Goal: Transaction & Acquisition: Purchase product/service

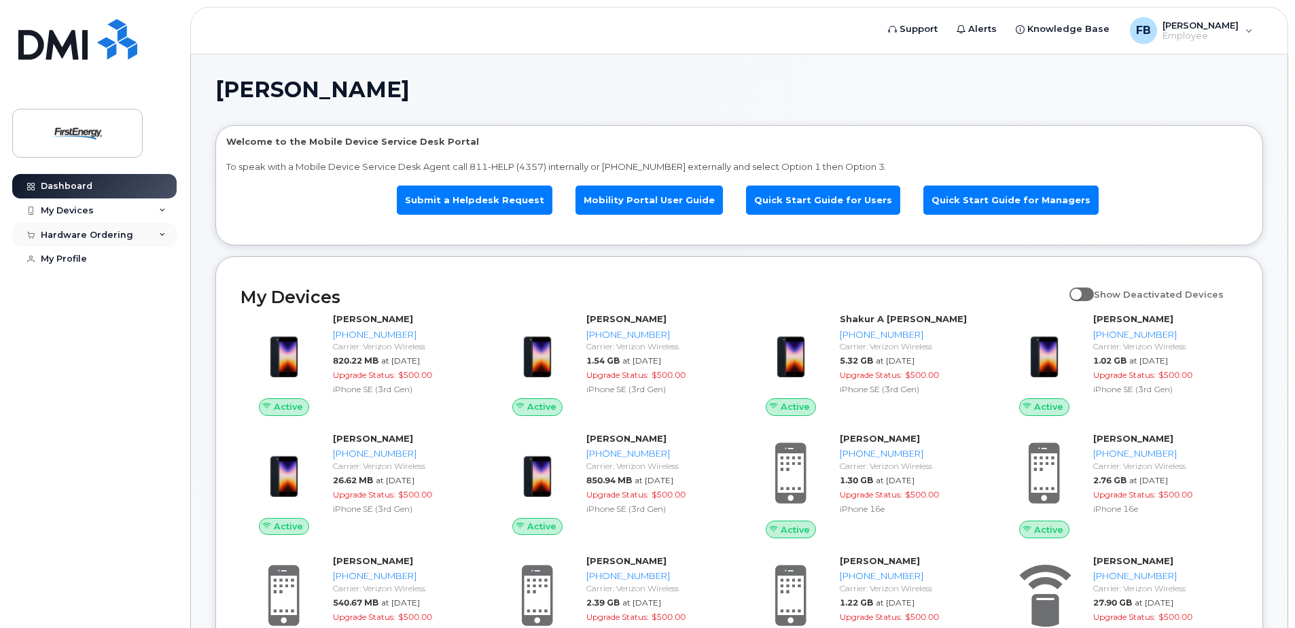
click at [94, 232] on div "Hardware Ordering" at bounding box center [87, 235] width 92 height 11
click at [82, 283] on div "New Order" at bounding box center [73, 285] width 52 height 12
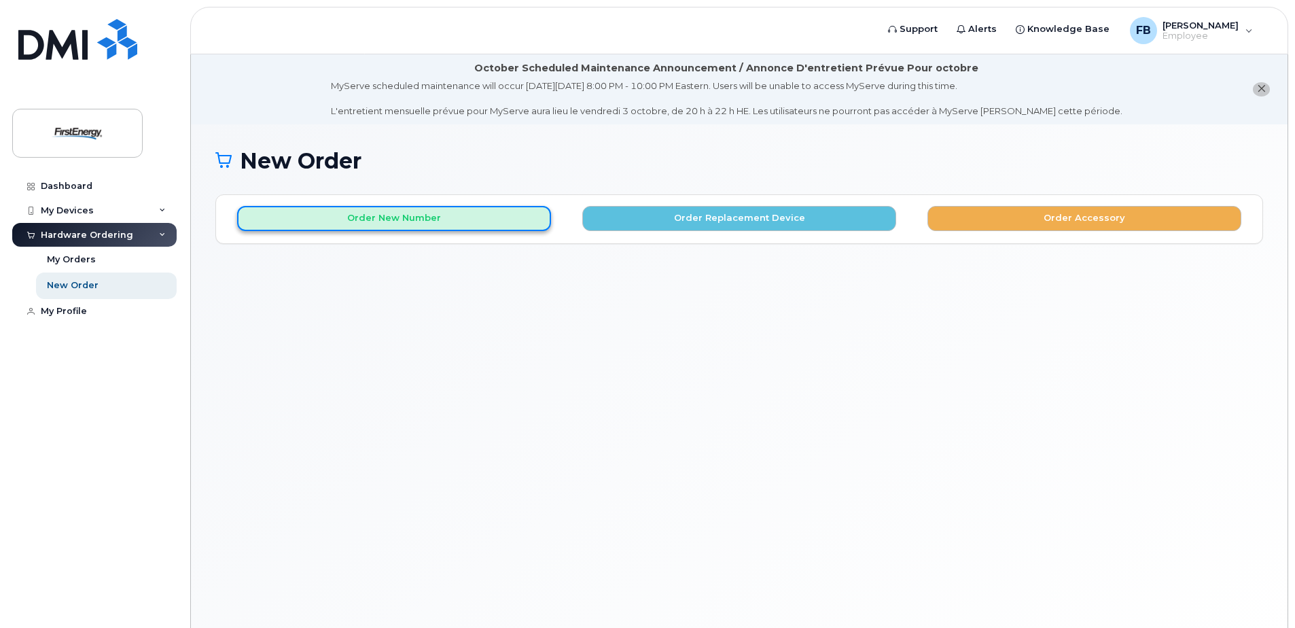
click at [416, 220] on button "Order New Number" at bounding box center [394, 218] width 314 height 25
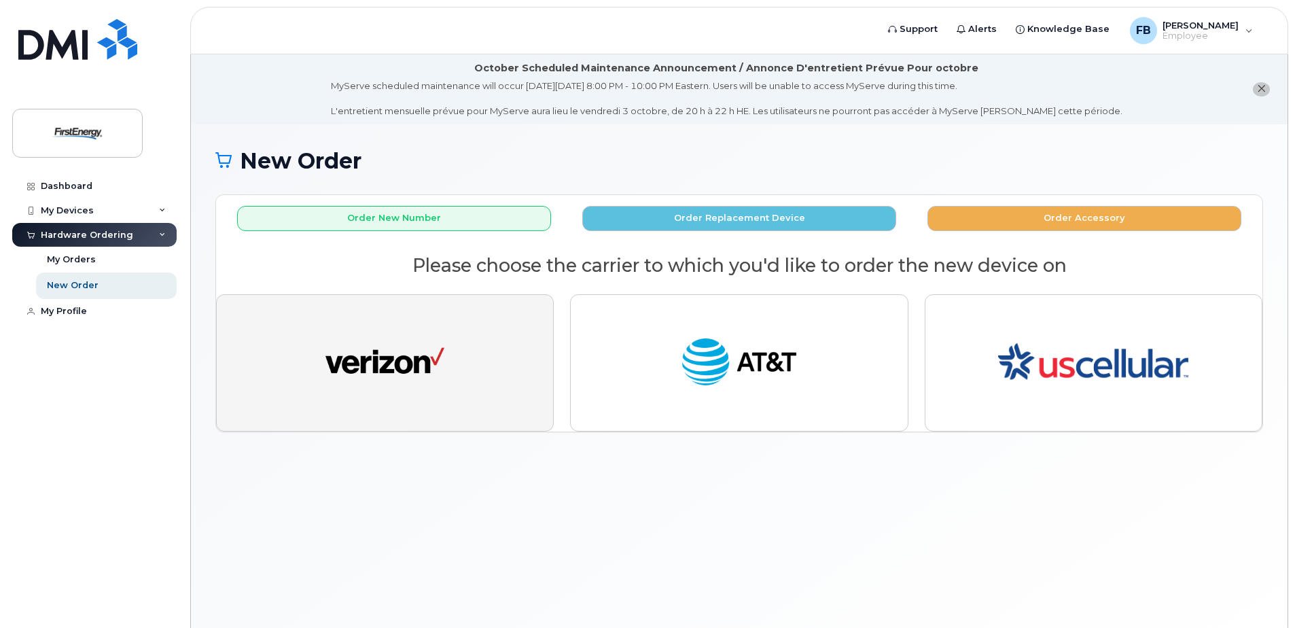
click at [442, 356] on img "button" at bounding box center [384, 362] width 119 height 61
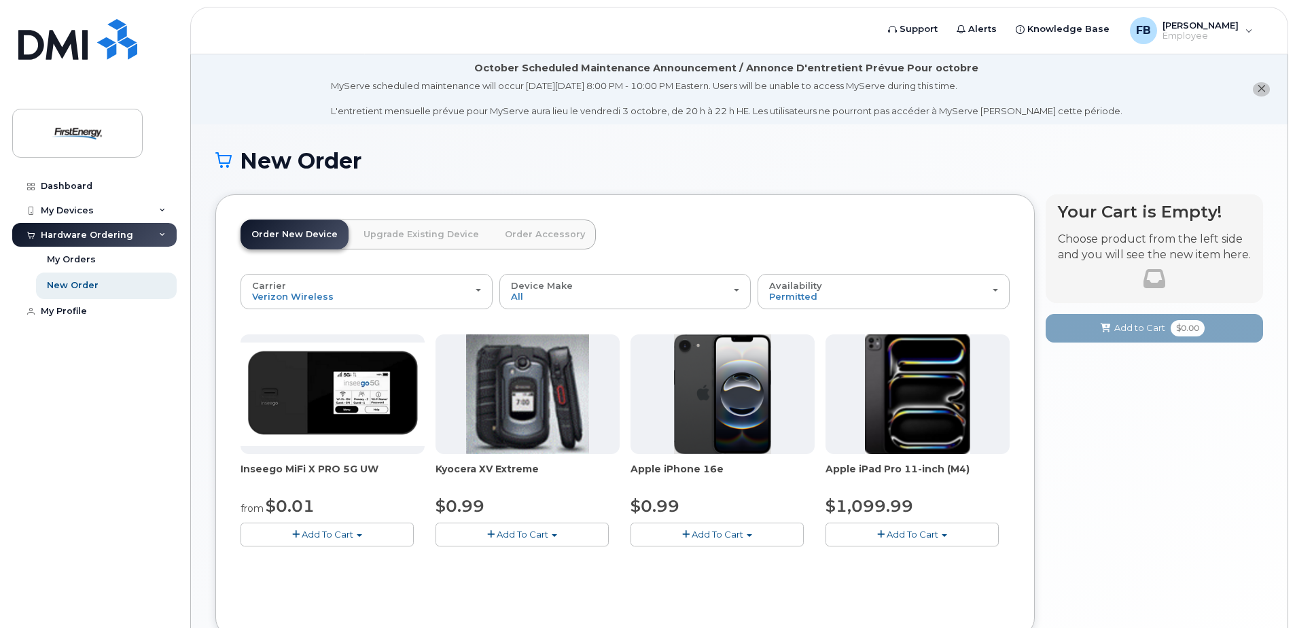
click at [724, 538] on span "Add To Cart" at bounding box center [718, 534] width 52 height 11
click at [706, 561] on link "$0.99 - 2 Year Activation" at bounding box center [702, 559] width 136 height 17
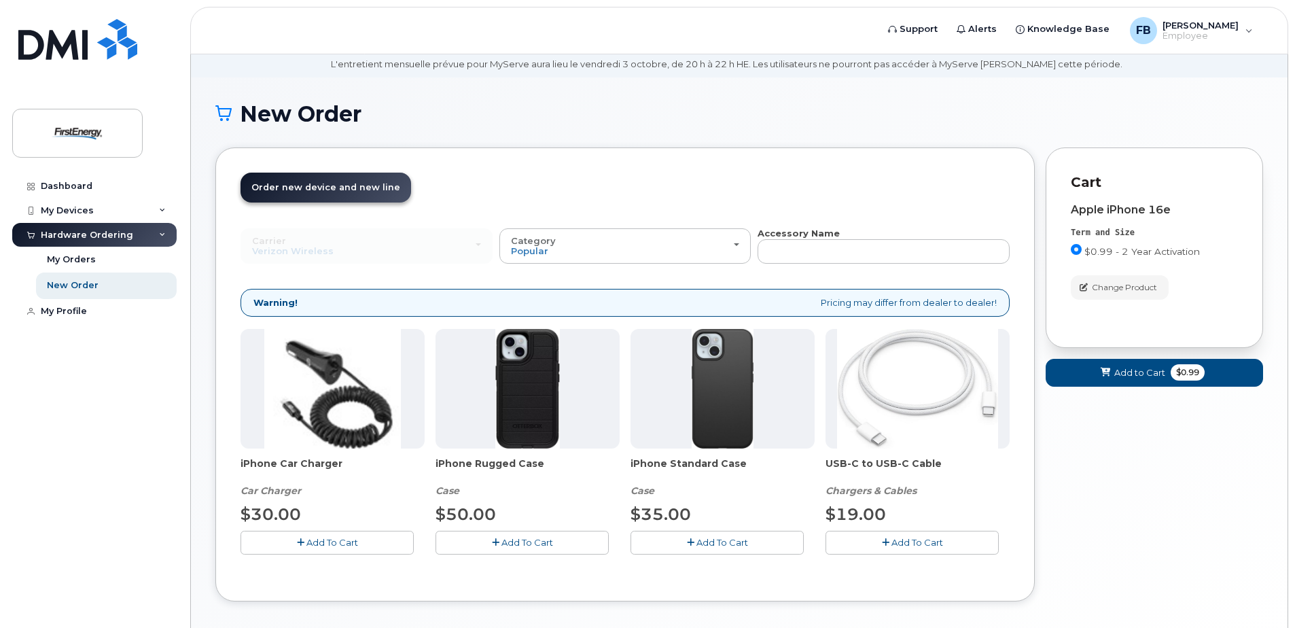
scroll to position [109, 0]
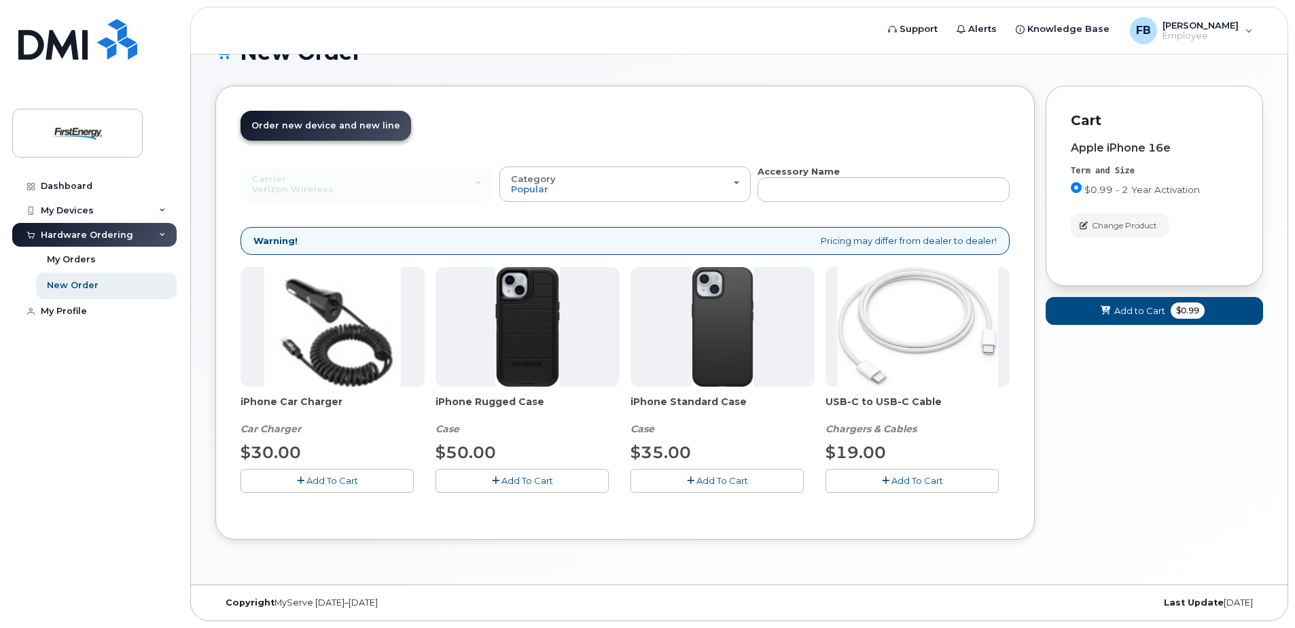
click at [553, 478] on button "Add To Cart" at bounding box center [521, 481] width 173 height 24
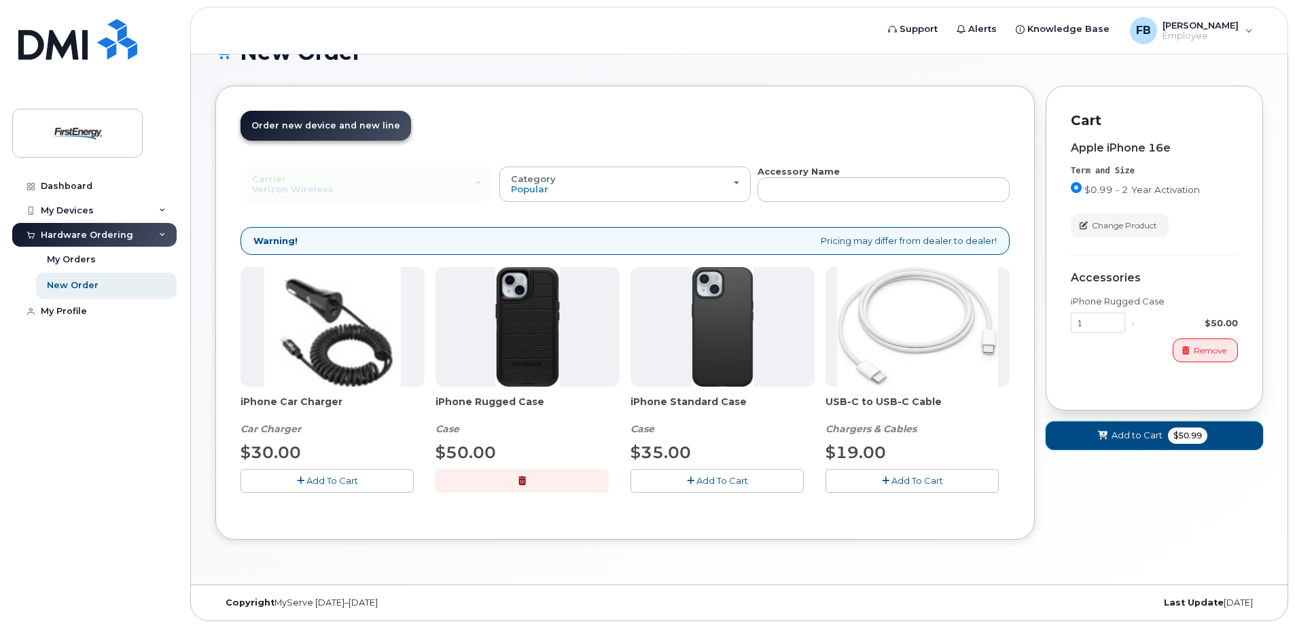
click at [1130, 435] on span "Add to Cart" at bounding box center [1136, 435] width 51 height 13
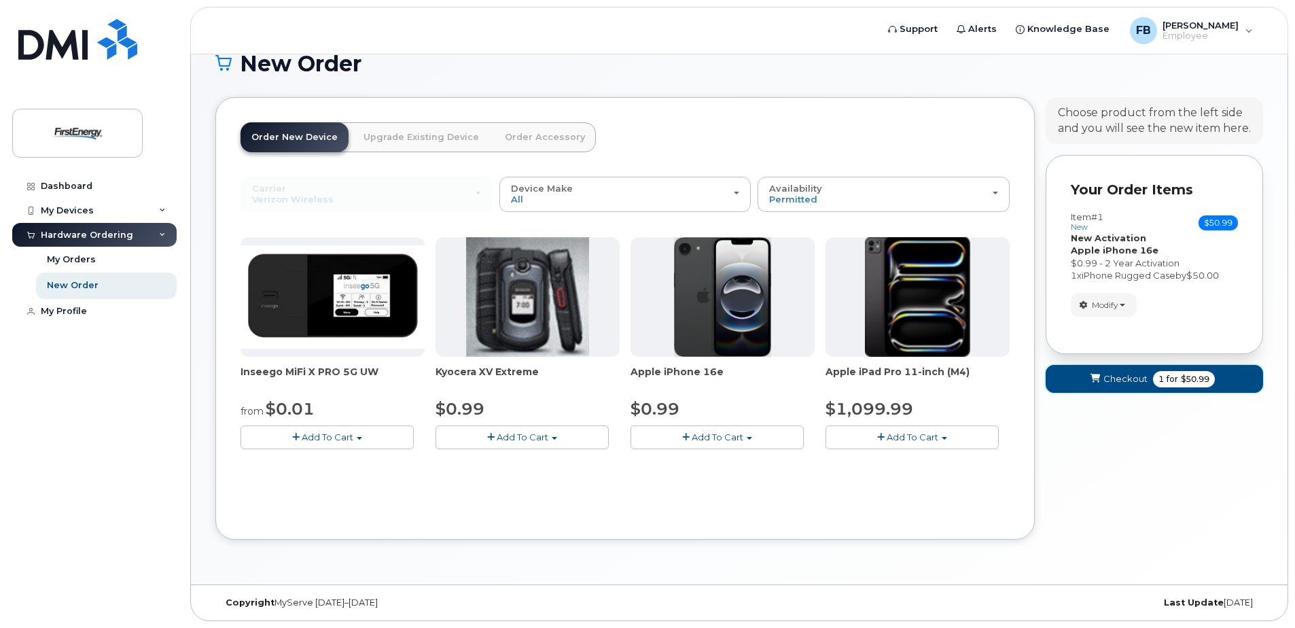
click at [1109, 381] on span "Checkout" at bounding box center [1125, 378] width 44 height 13
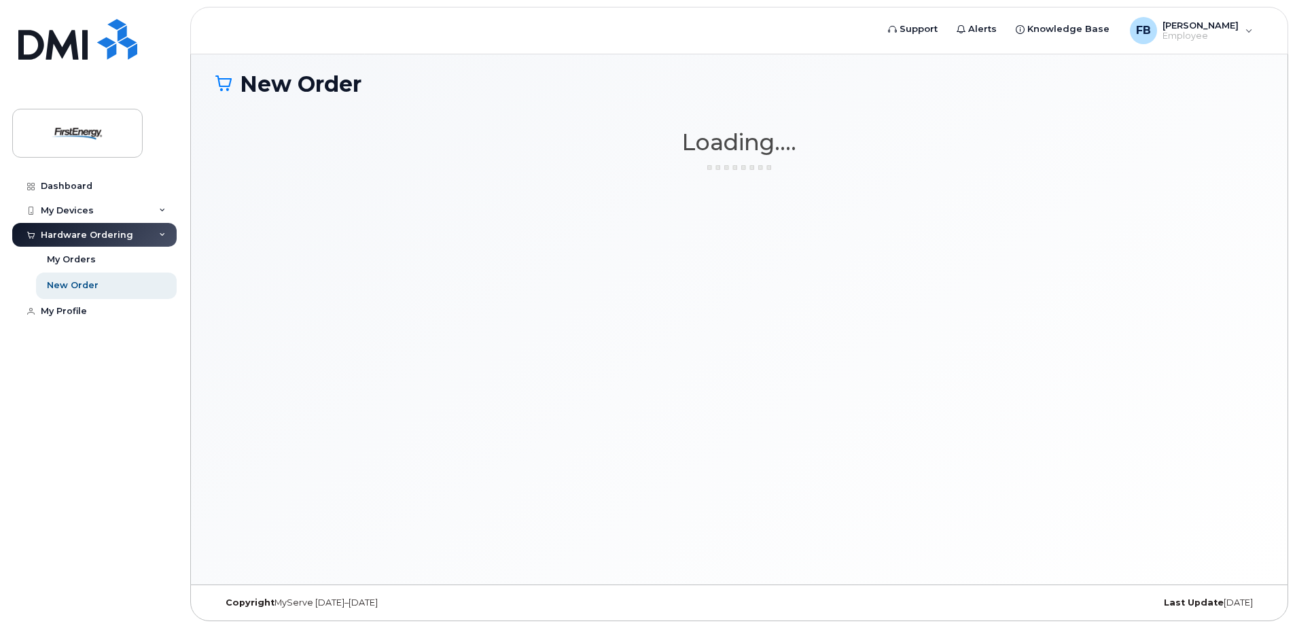
scroll to position [77, 0]
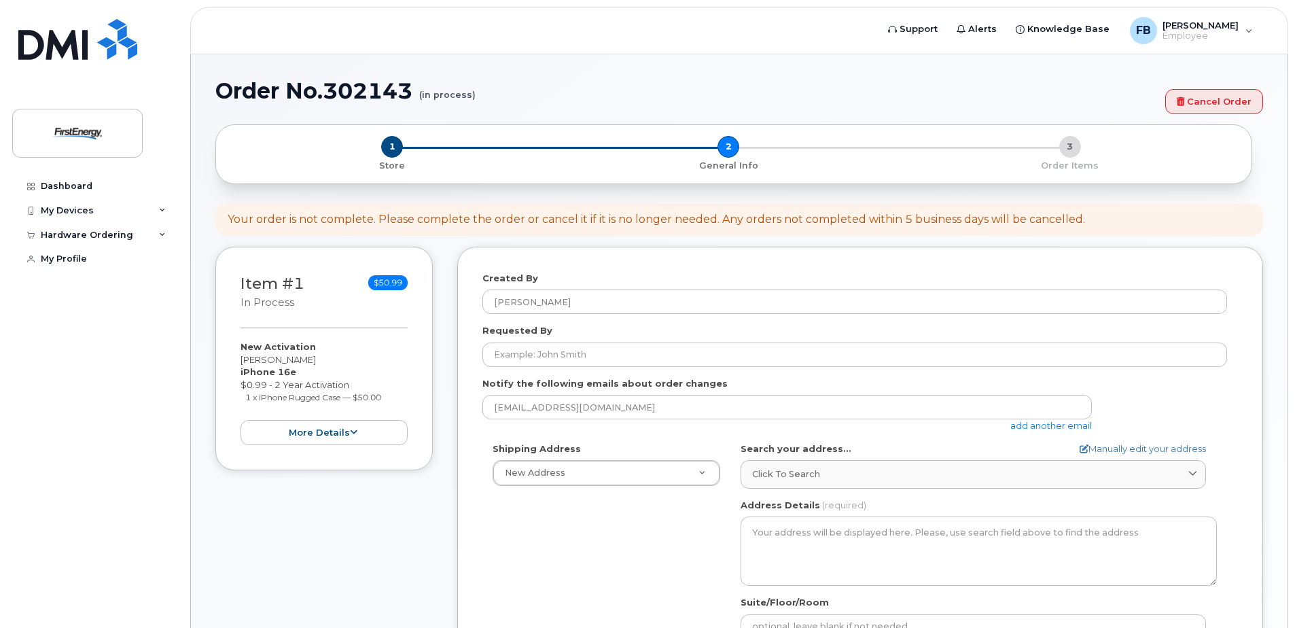
select select
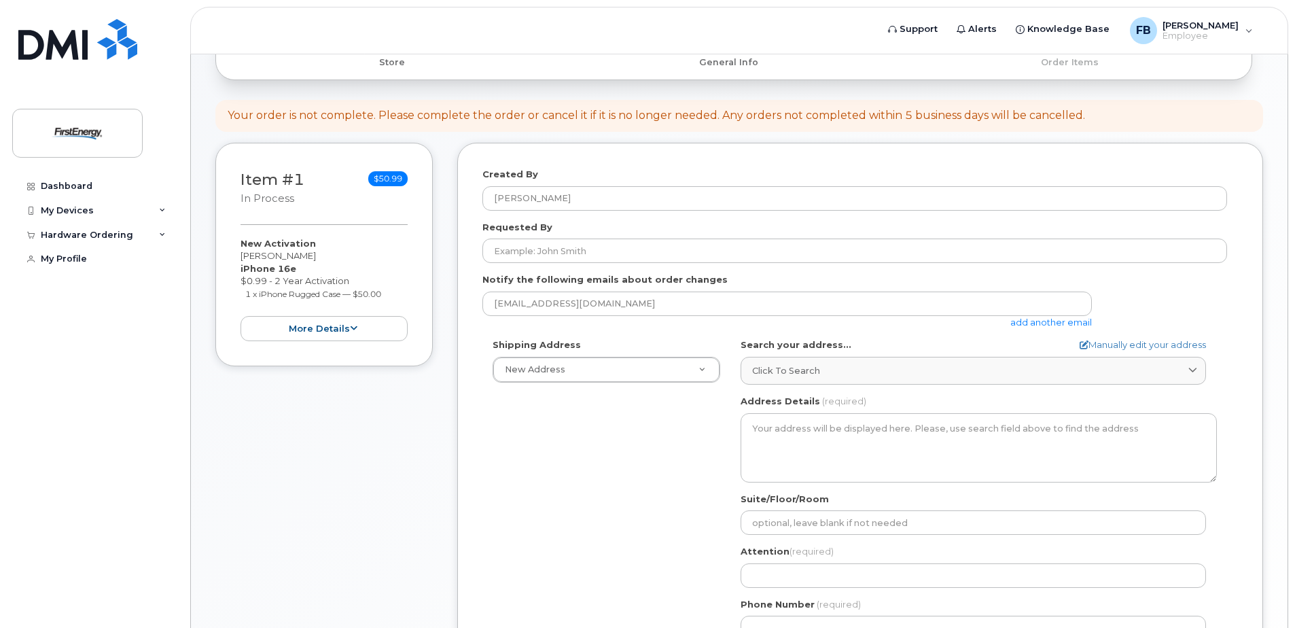
scroll to position [204, 0]
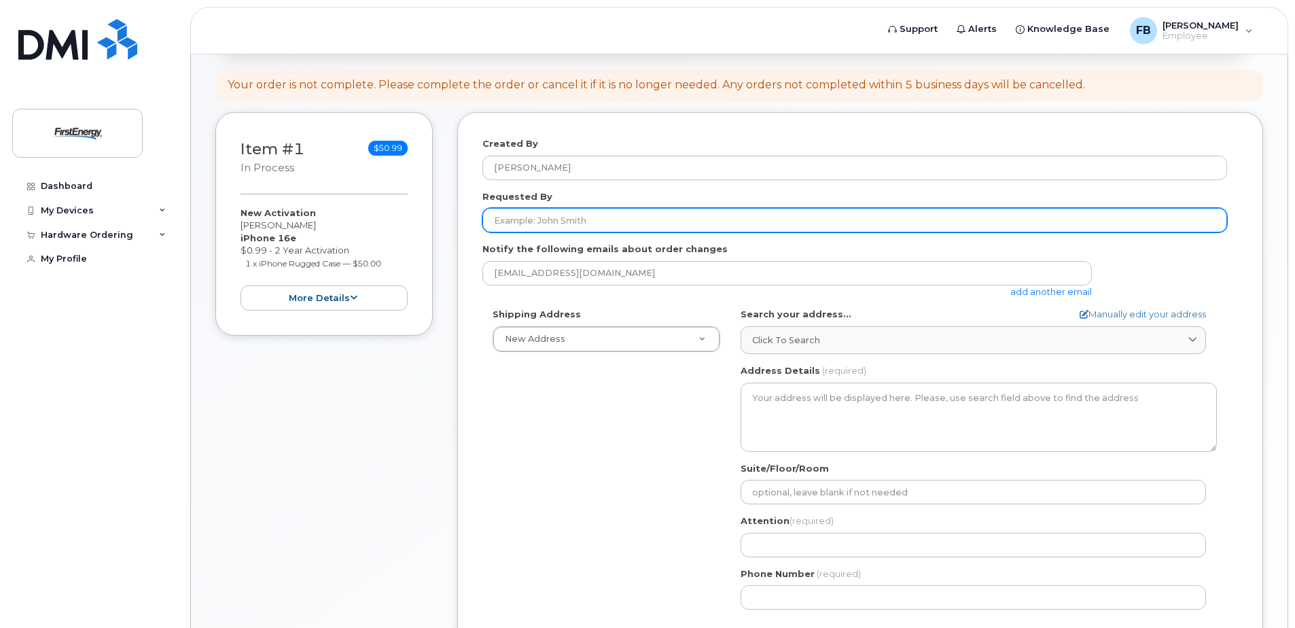
click at [584, 220] on input "Requested By" at bounding box center [854, 220] width 745 height 24
type input "[PERSON_NAME]"
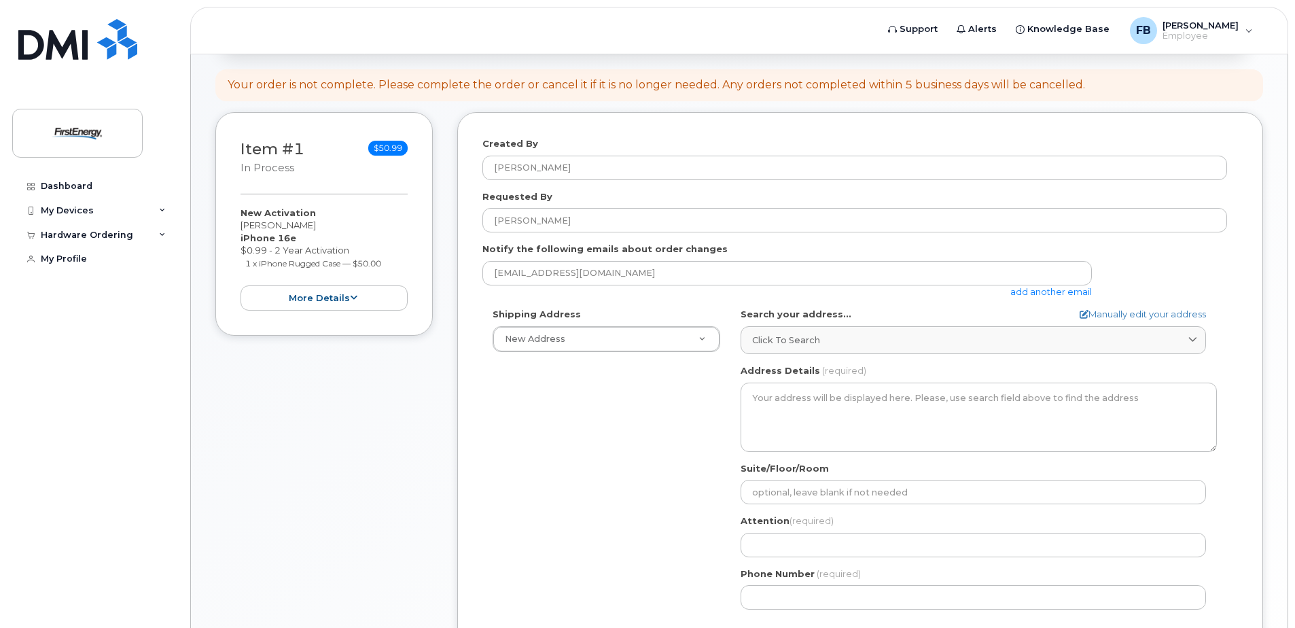
click at [1058, 289] on link "add another email" at bounding box center [1051, 291] width 82 height 11
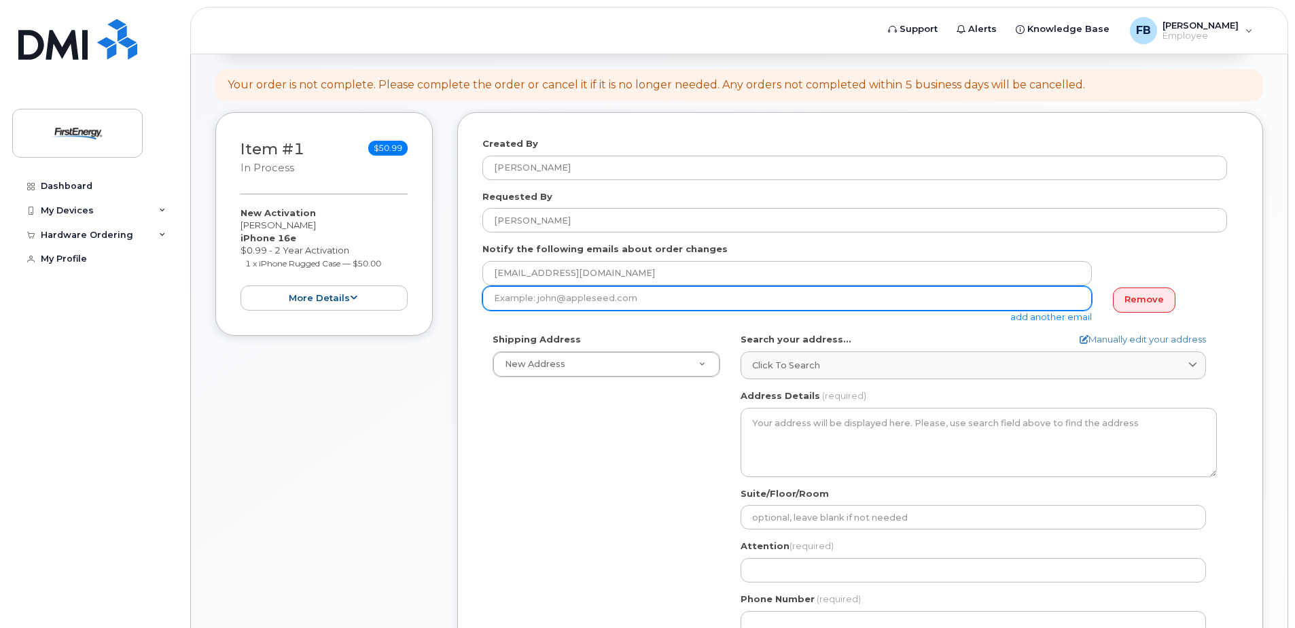
click at [592, 296] on input "email" at bounding box center [786, 298] width 609 height 24
paste input "gmicheletti@firstenergycorp.com"
type input "gmicheletti@firstenergycorp.com"
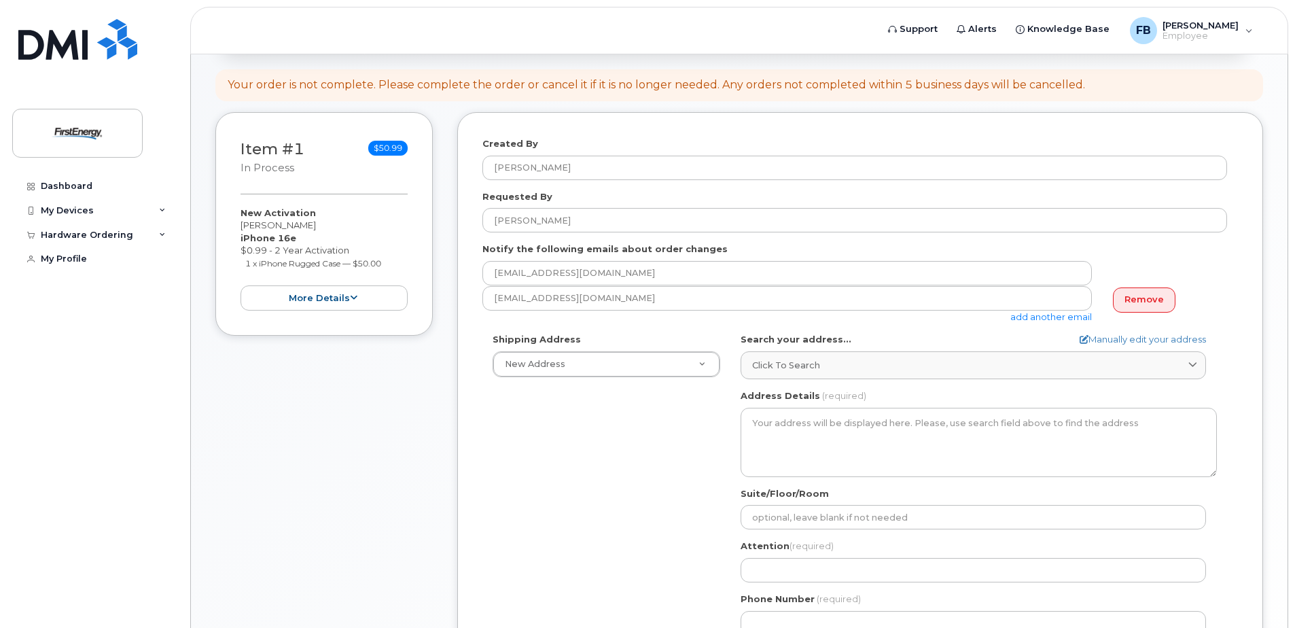
click at [1041, 317] on link "add another email" at bounding box center [1051, 316] width 82 height 11
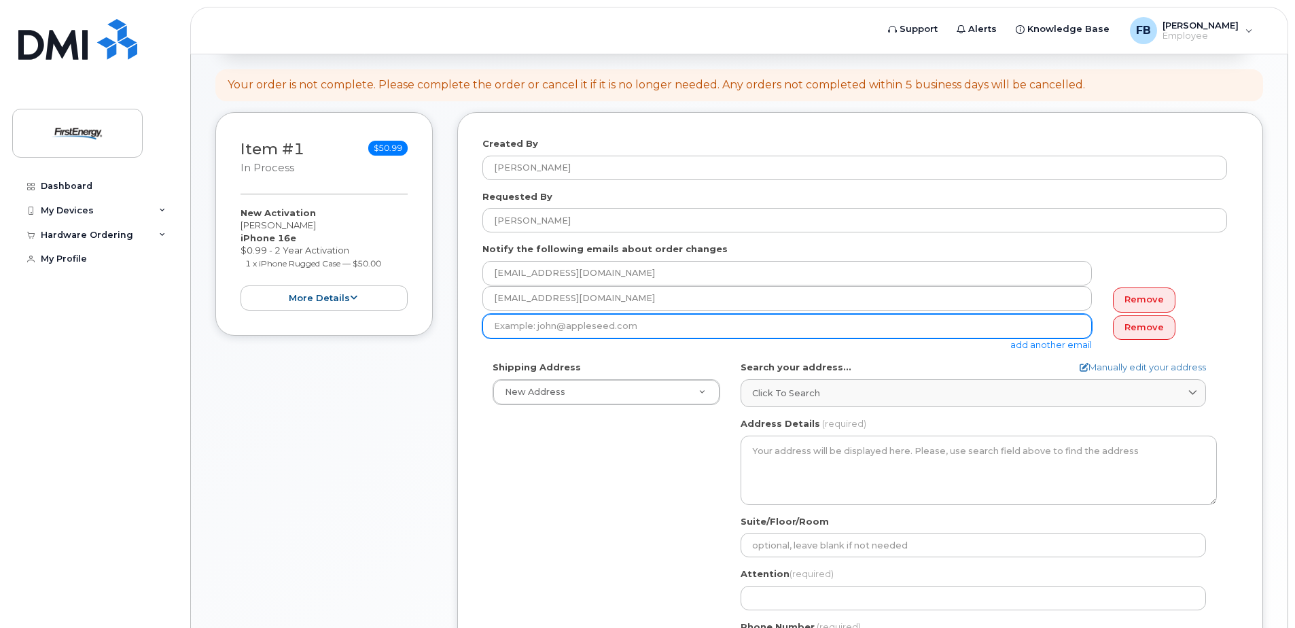
click at [560, 335] on input "email" at bounding box center [786, 326] width 609 height 24
paste input "lpropst@firstenergycorp.com"
type input "lpropst@firstenergycorp.com"
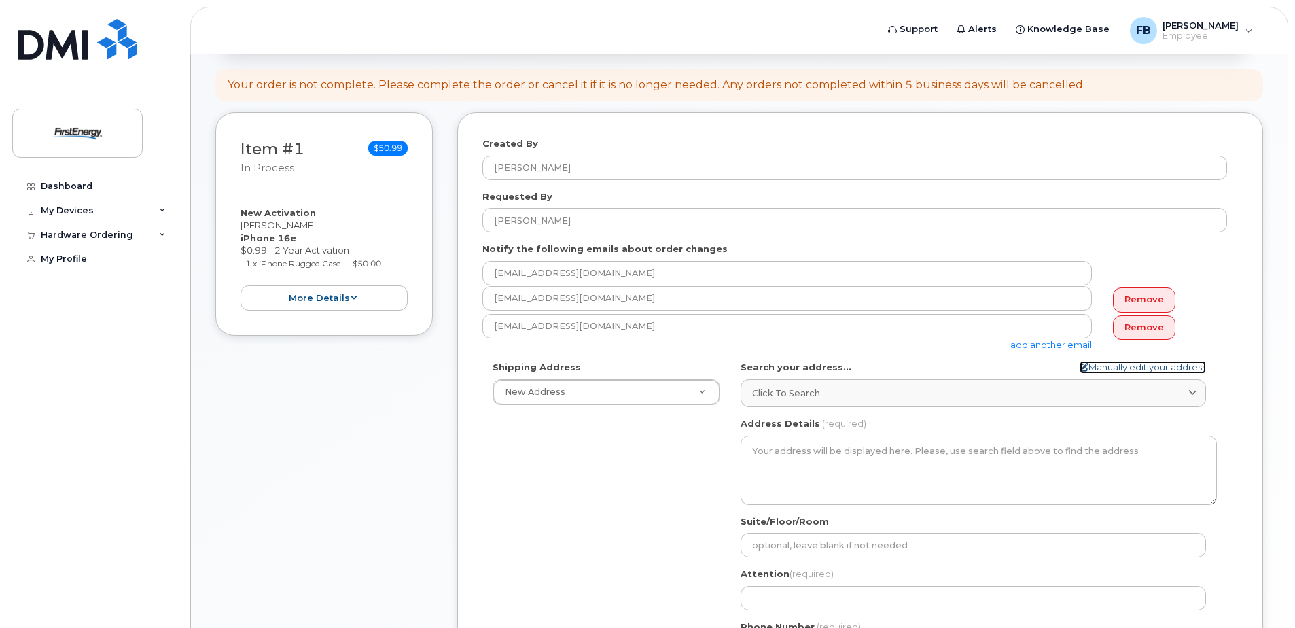
click at [1103, 365] on link "Manually edit your address" at bounding box center [1142, 367] width 126 height 13
select select
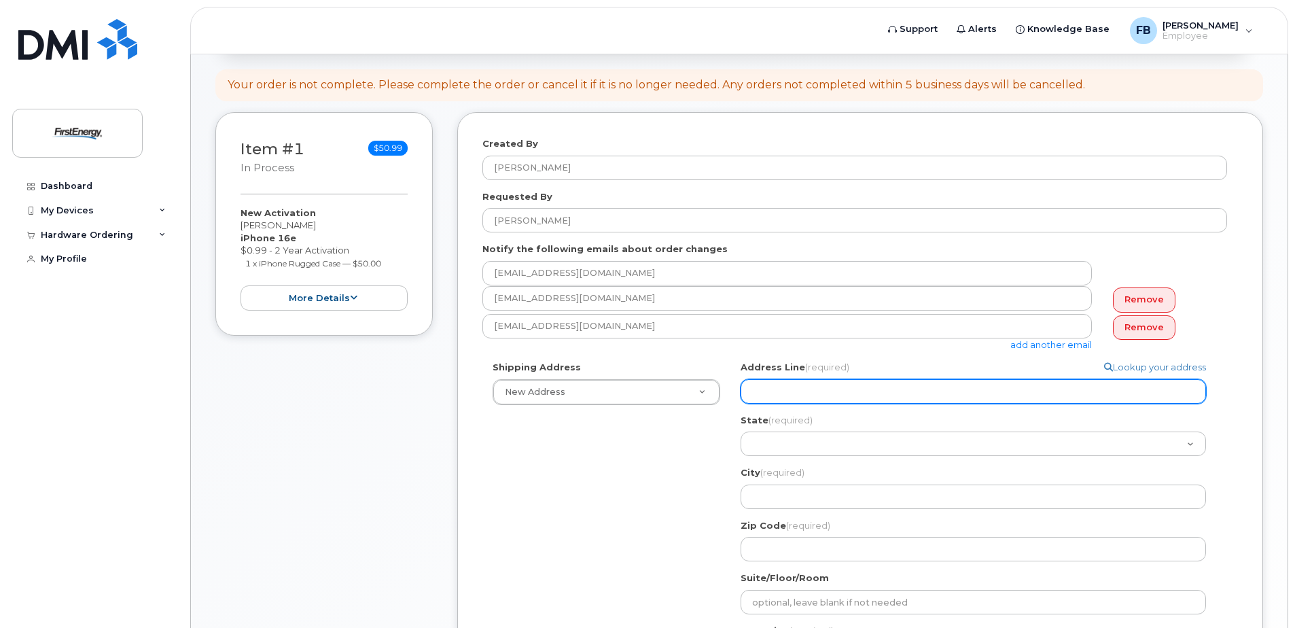
click at [899, 391] on input "Address Line (required)" at bounding box center [972, 391] width 465 height 24
select select
type input "2"
select select
type input "28"
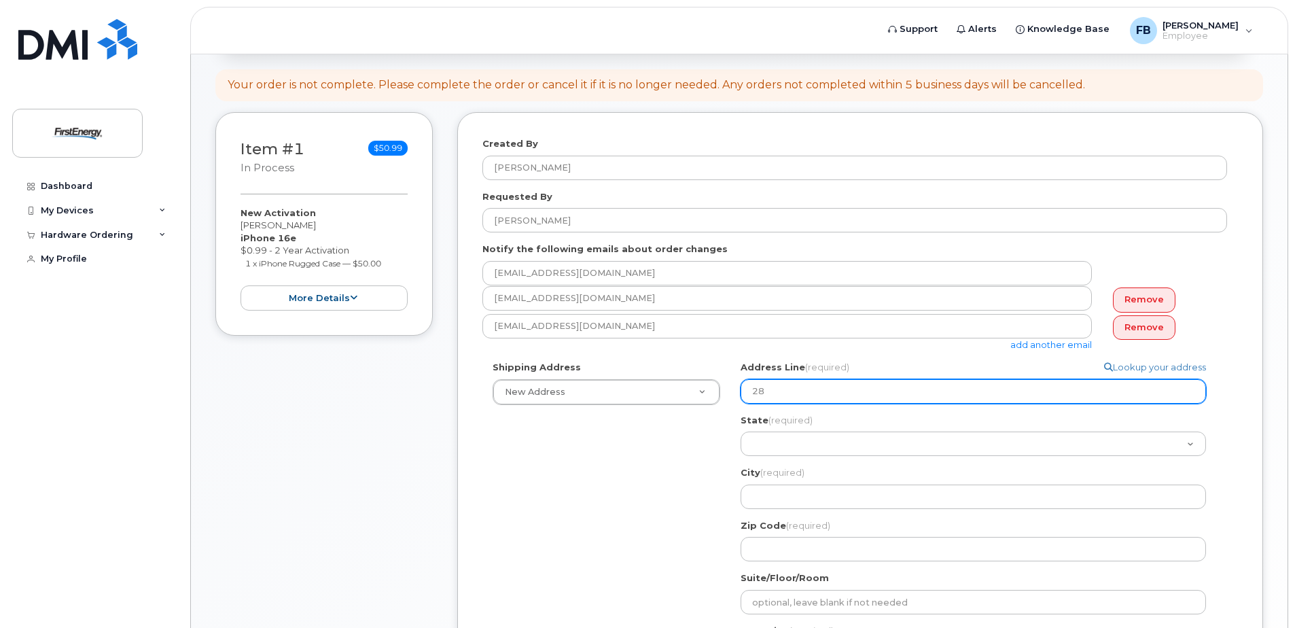
select select
type input "280"
select select
type input "2800"
select select
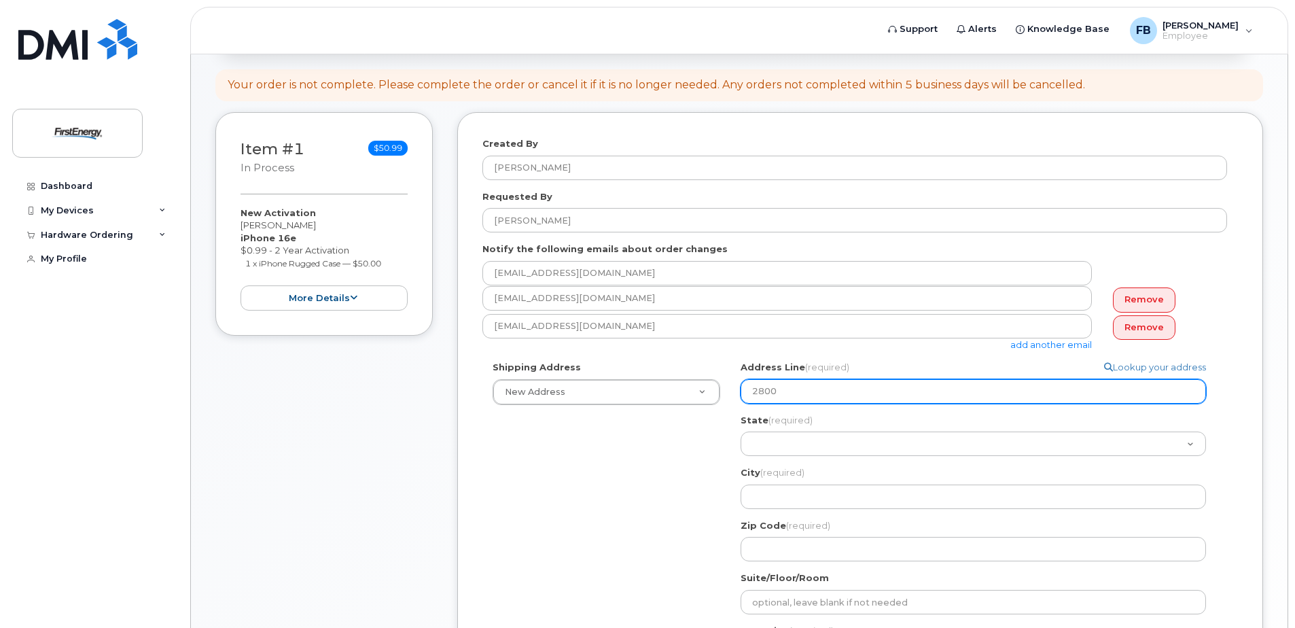
type input "2800 P"
select select
type input "2800 Po"
select select
type input "2800 Pot"
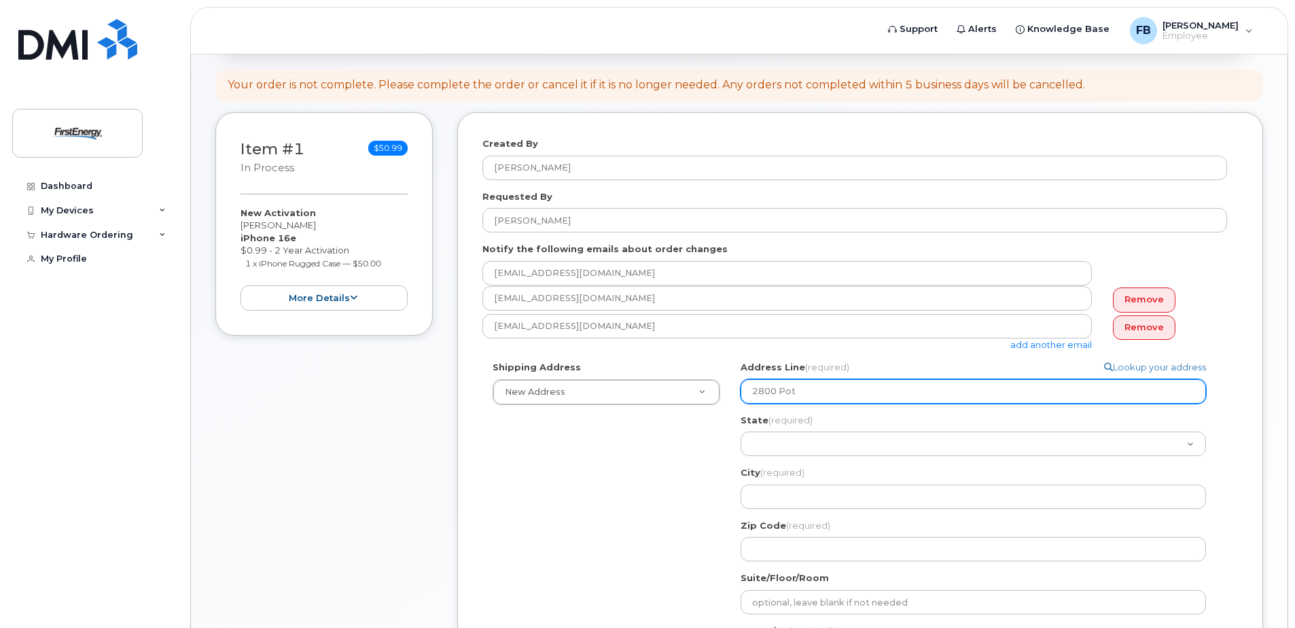
select select
type input "2800 Pott"
select select
type input "2800 Potts"
select select
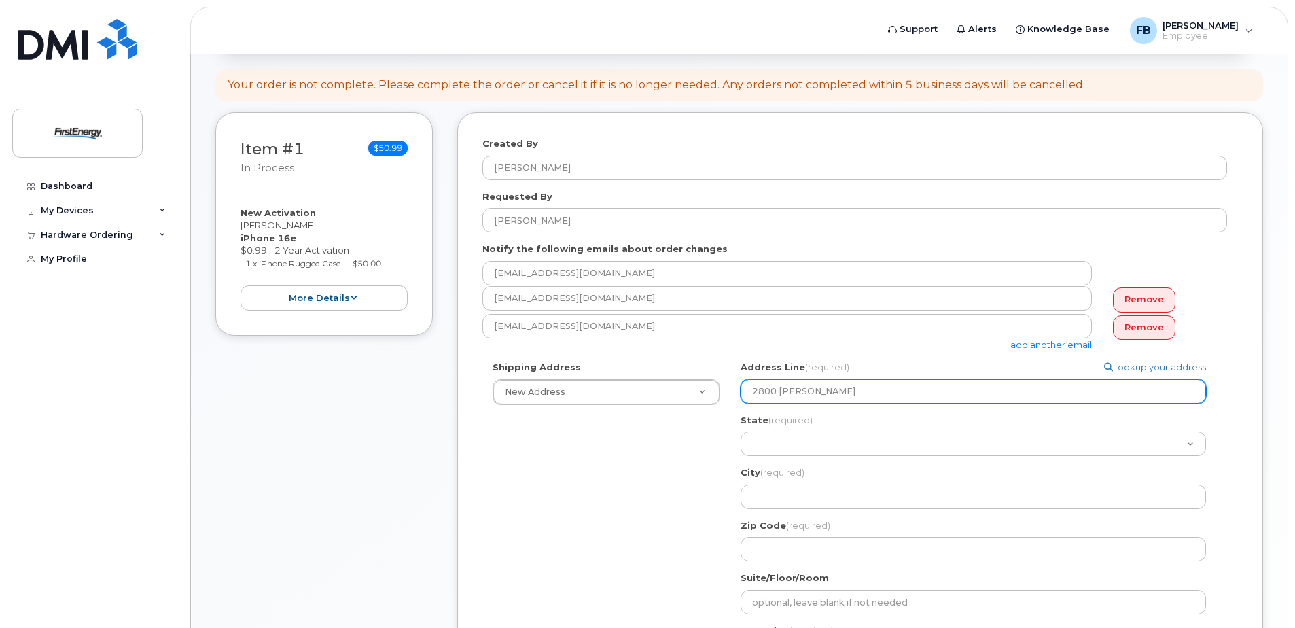
type input "2800 Pottsv"
select select
type input "2800 Pottsvi"
select select
type input "2800 Pottsvil"
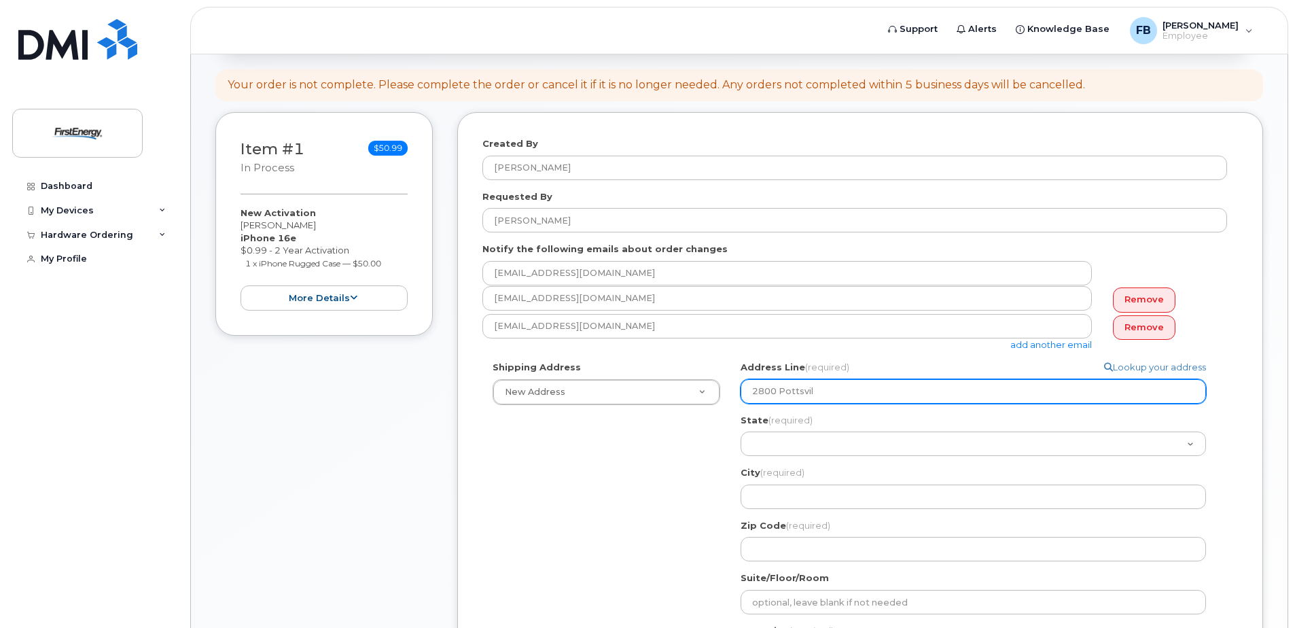
select select
type input "2800 Pottsvill"
select select
type input "2800 Pottsville"
select select
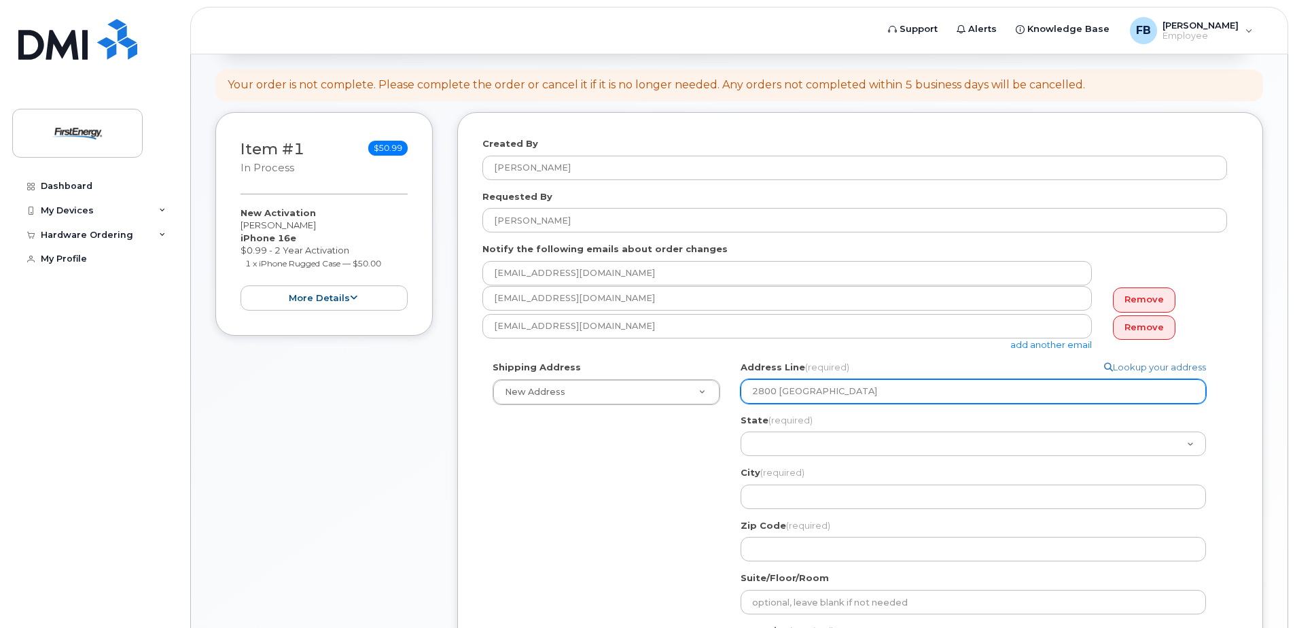
type input "2800 Pottsville P"
select select
type input "2800 Pottsville Pi"
select select
type input "2800 Pottsville Pik"
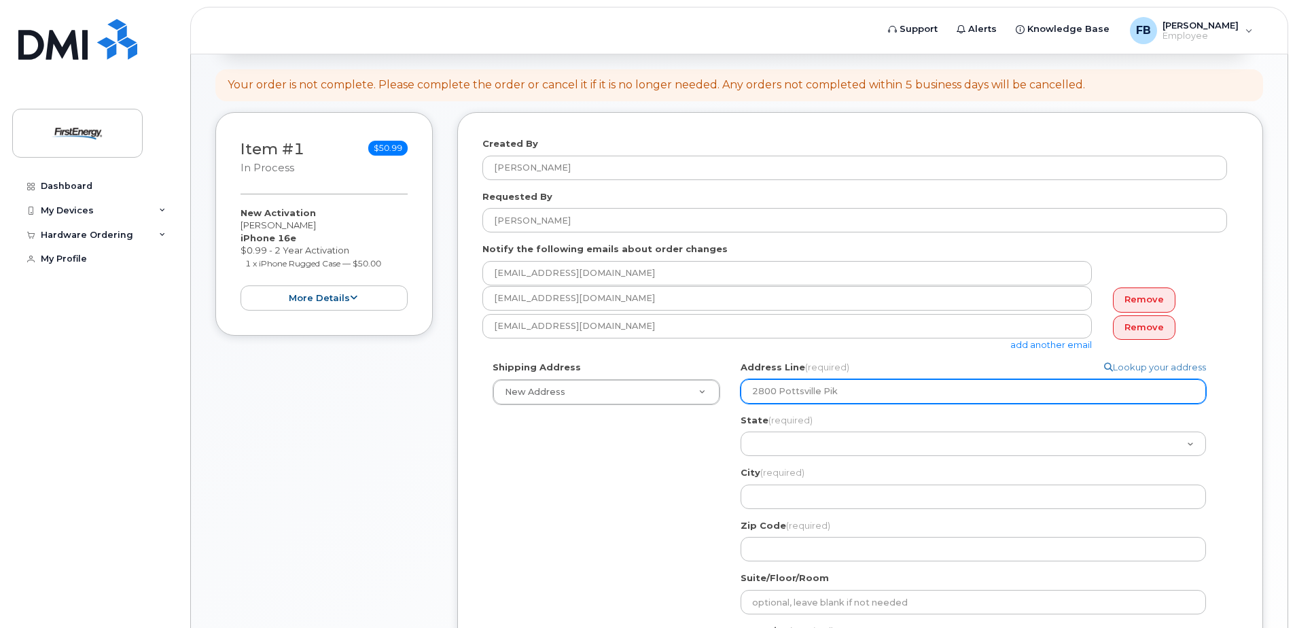
select select
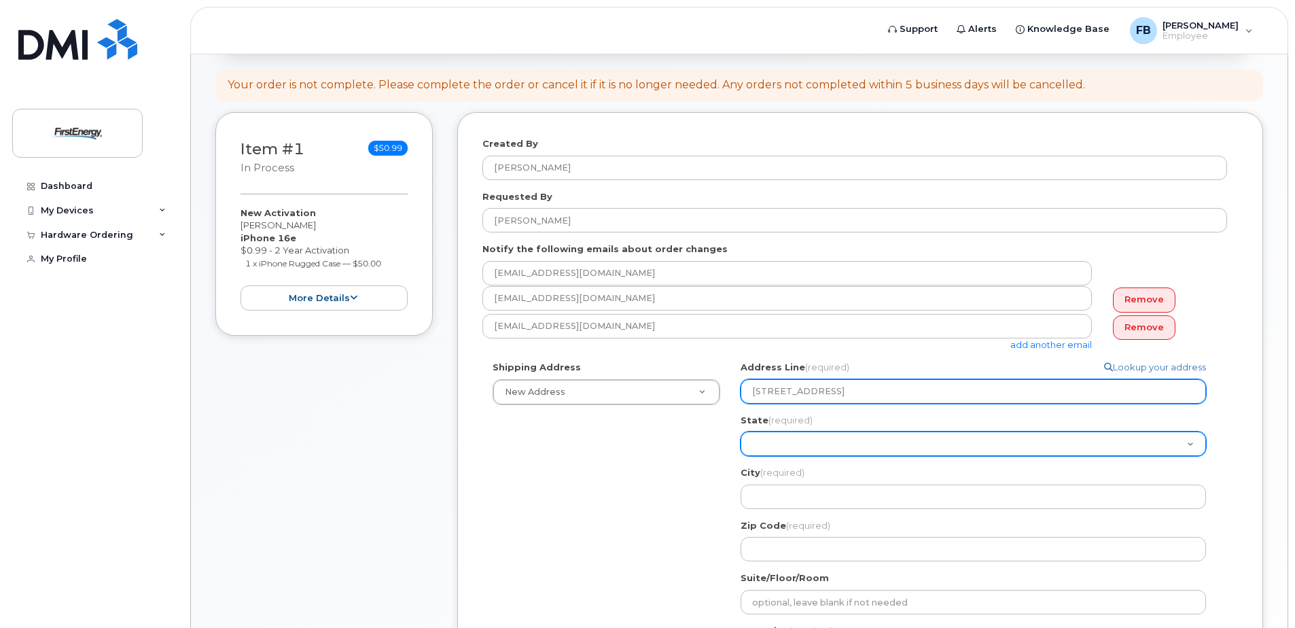
type input "2800 Pottsville Pike"
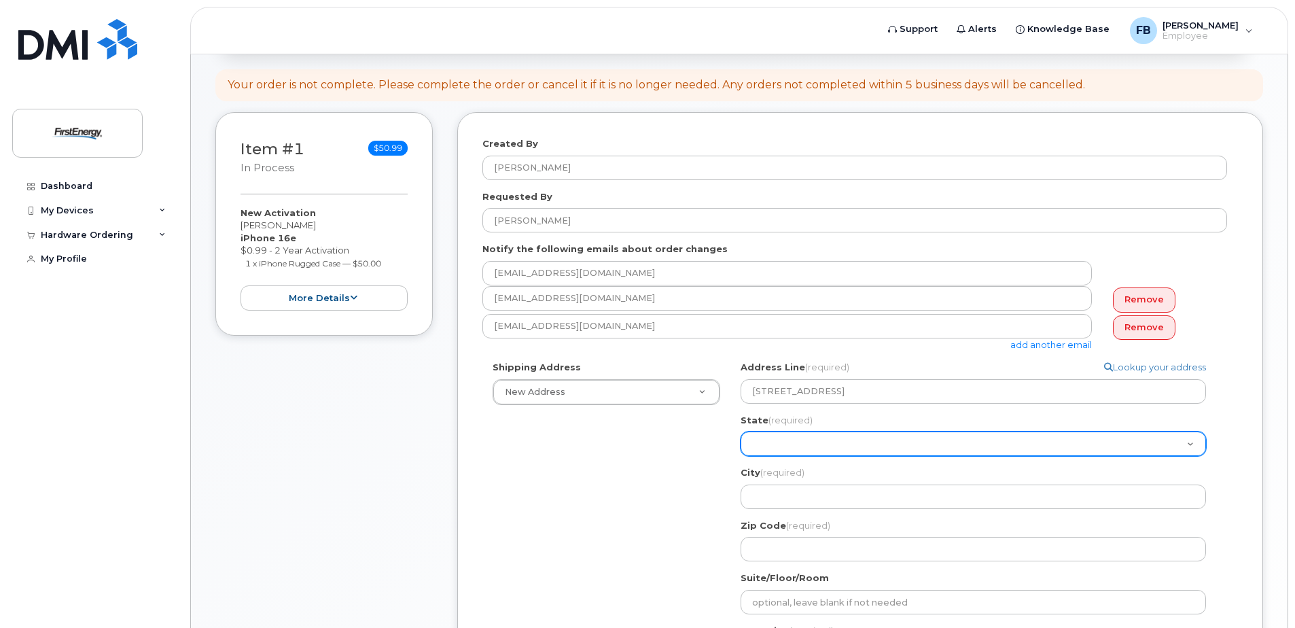
click at [878, 444] on select "Alabama Alaska American Samoa Arizona Arkansas California Colorado Connecticut …" at bounding box center [972, 443] width 465 height 24
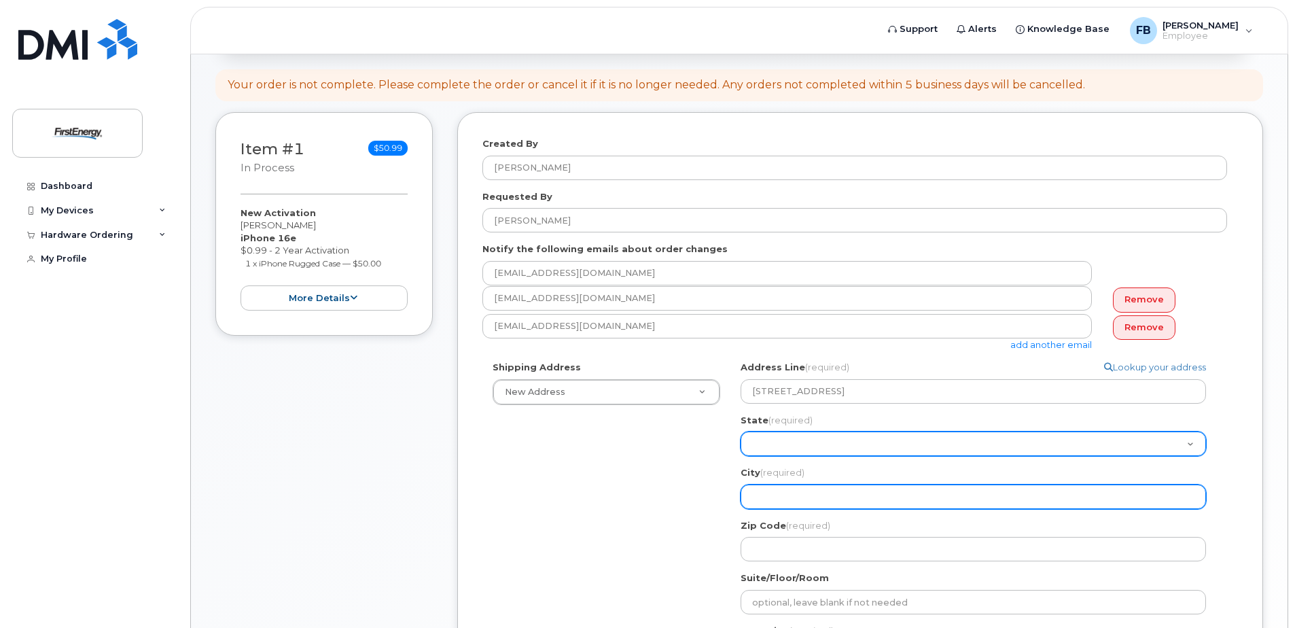
select select "PA"
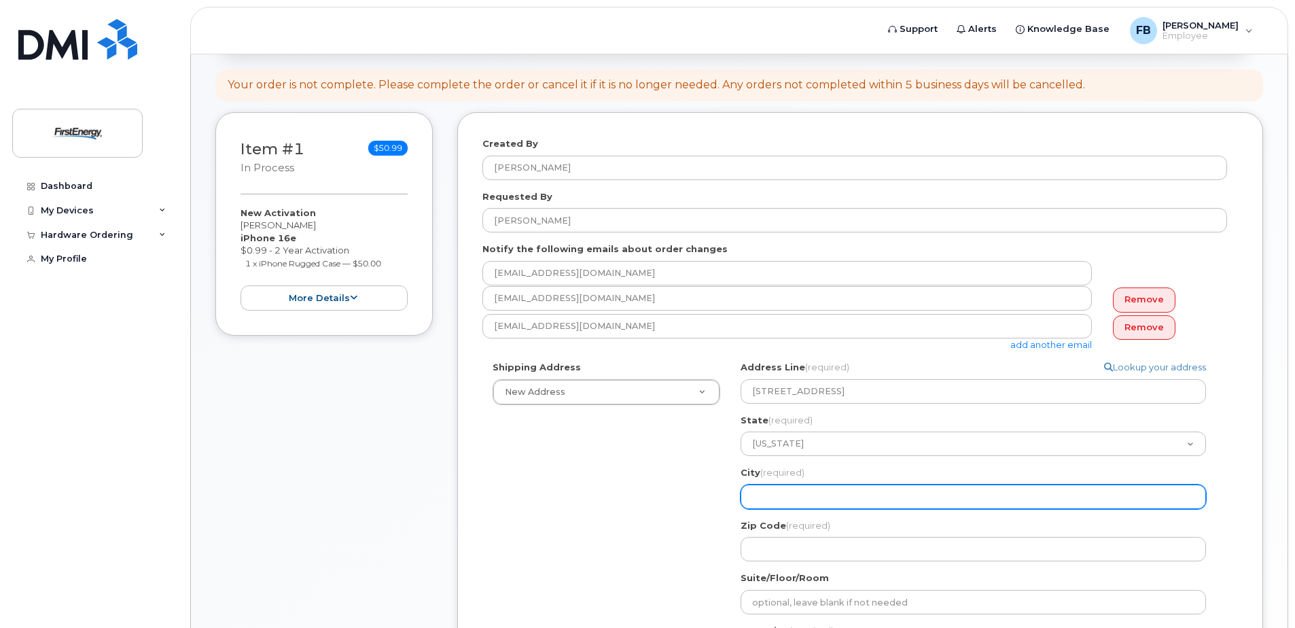
click at [851, 501] on input "City (required)" at bounding box center [972, 496] width 465 height 24
select select
type input "R"
select select
type input "Re"
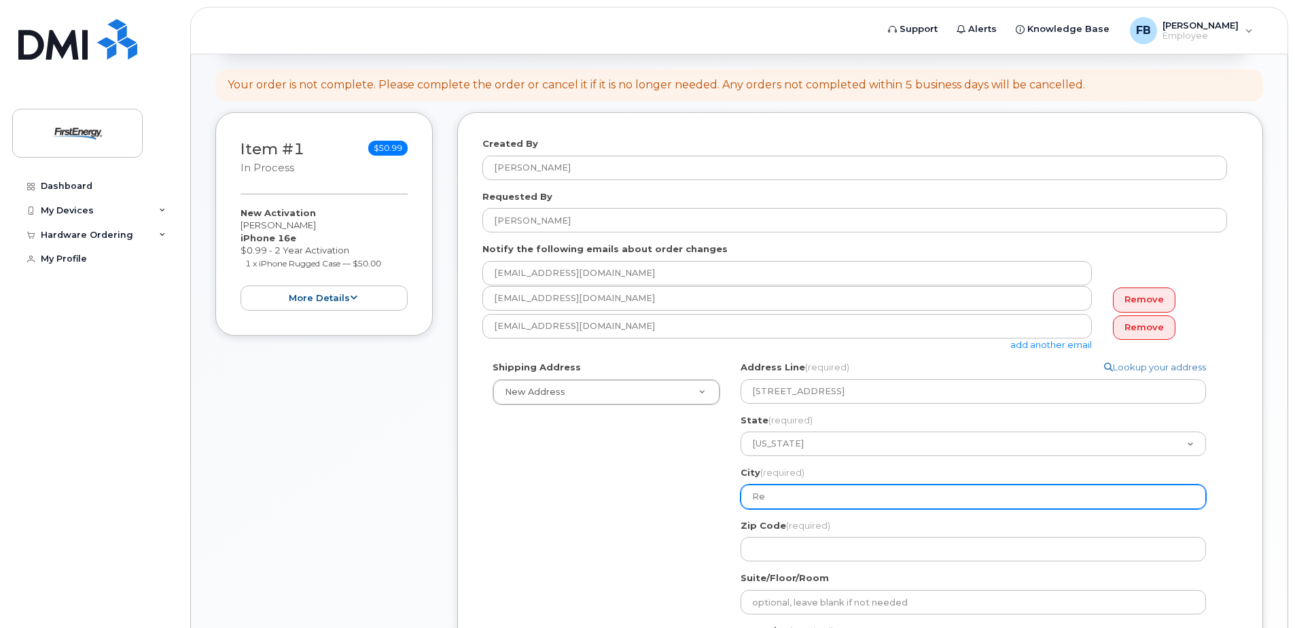
select select
type input "Rea"
select select
type input "Reaf"
select select
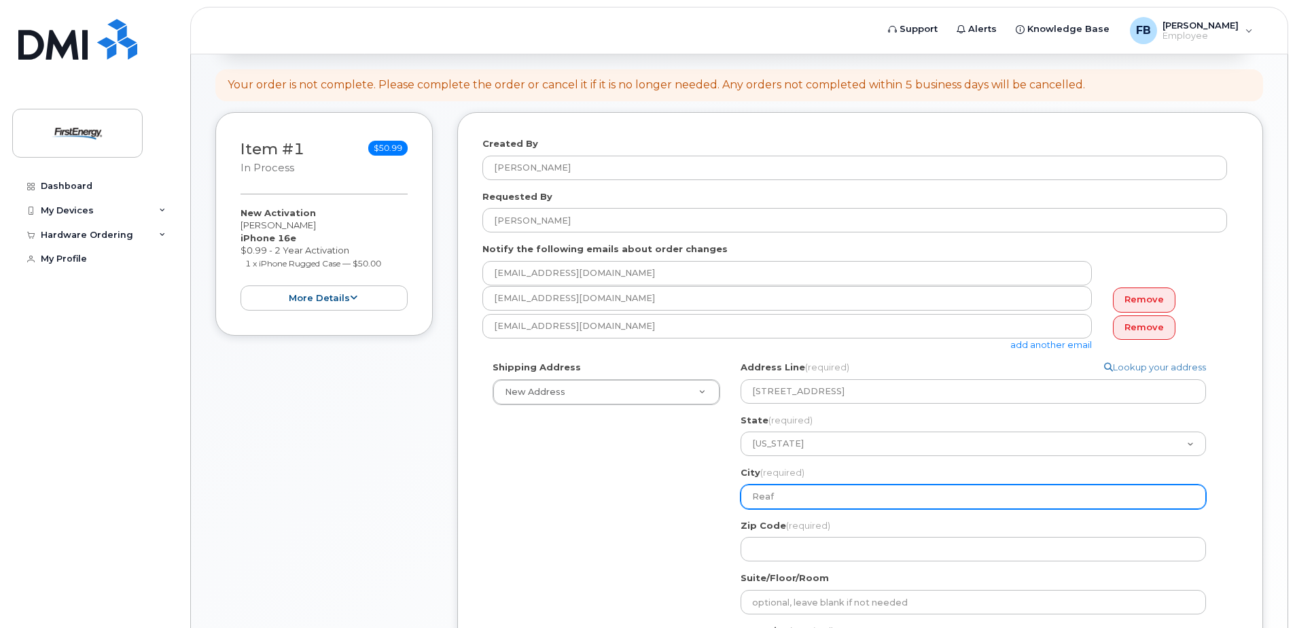
type input "Reafi"
select select
type input "Reafin"
select select
type input "Reafi"
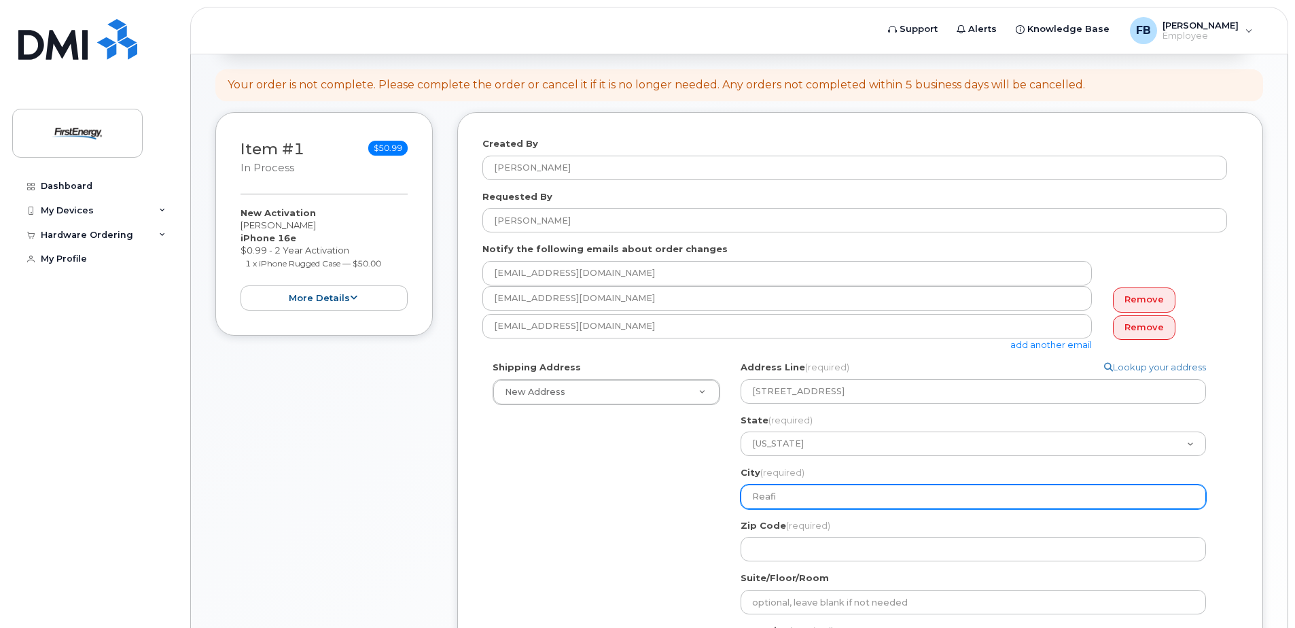
select select
type input "Reaf"
select select
type input "Rea"
select select
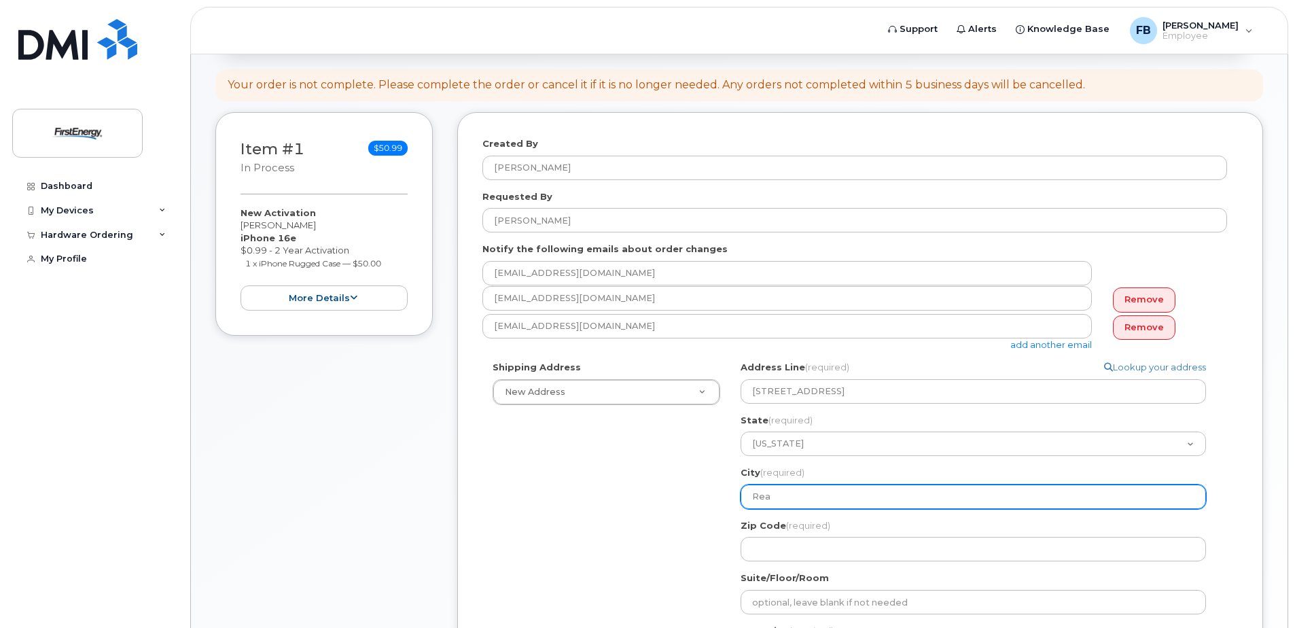
type input "Read"
select select
type input "Readi"
select select
type input "Readin"
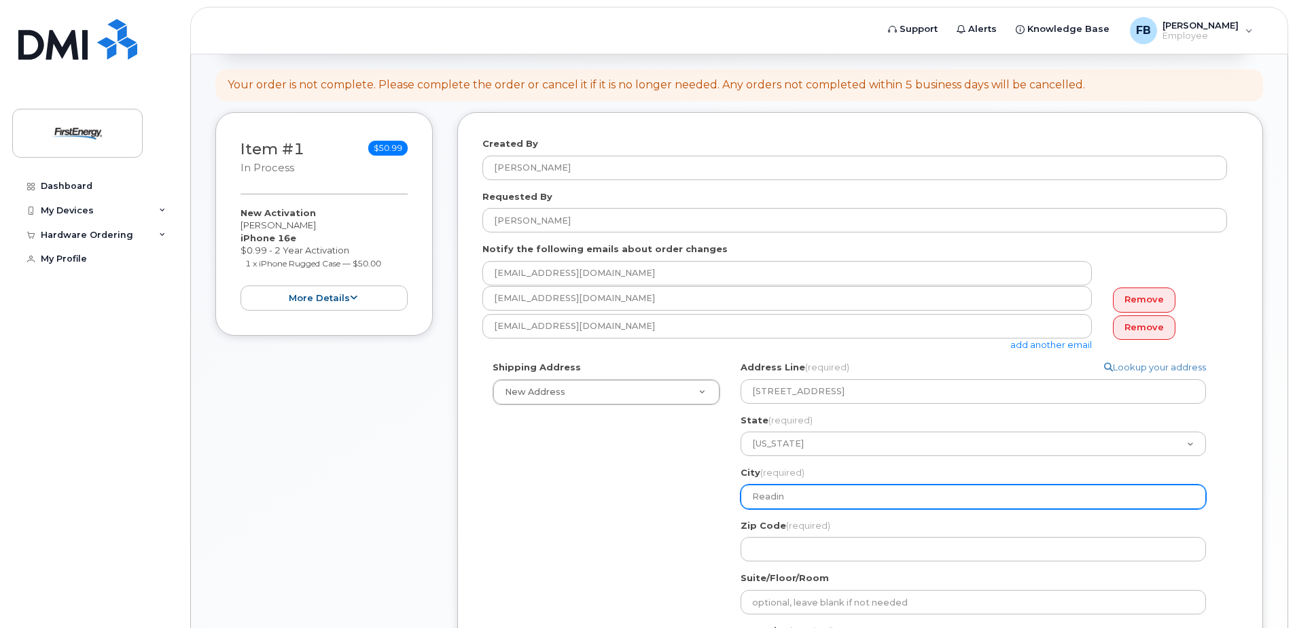
select select
type input "Reading"
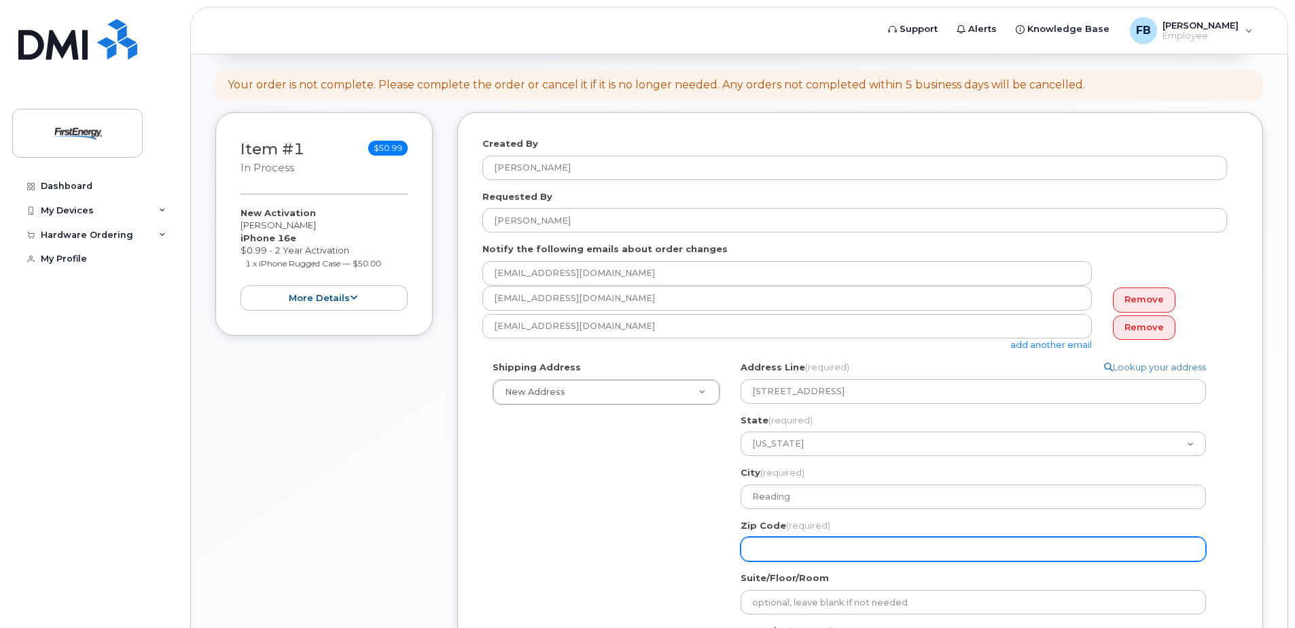
click at [869, 544] on input "Zip Code (required)" at bounding box center [972, 549] width 465 height 24
select select
type input "1"
select select
type input "19"
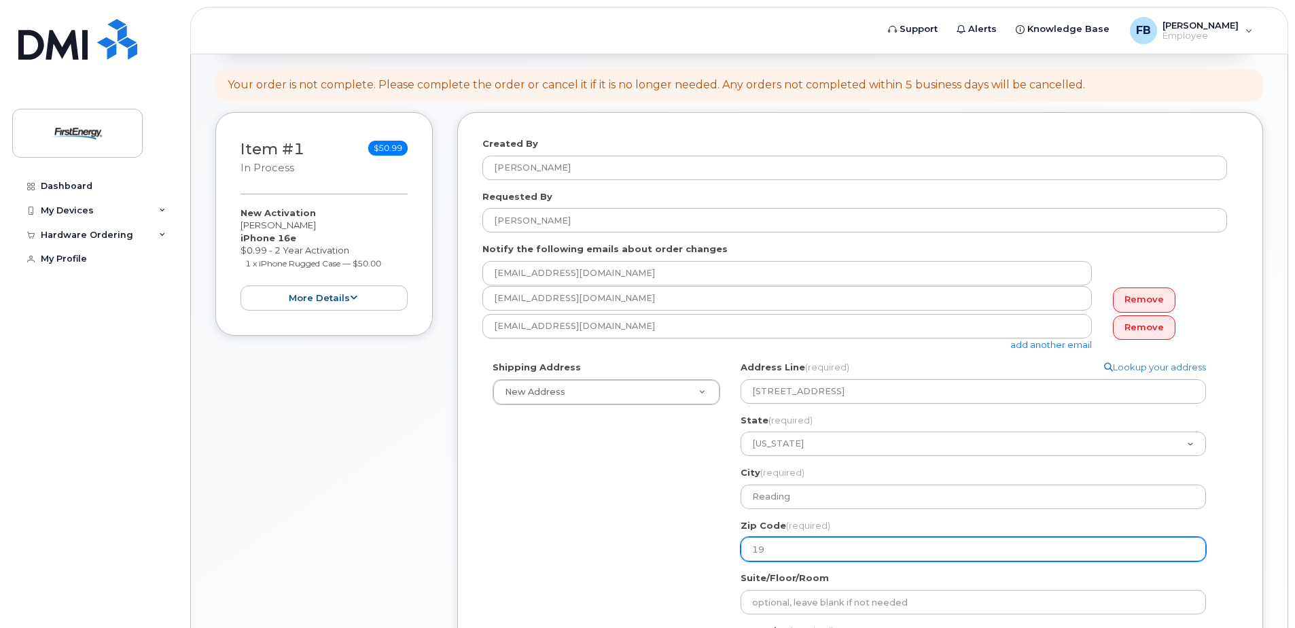
select select
type input "196"
select select
type input "1960"
select select
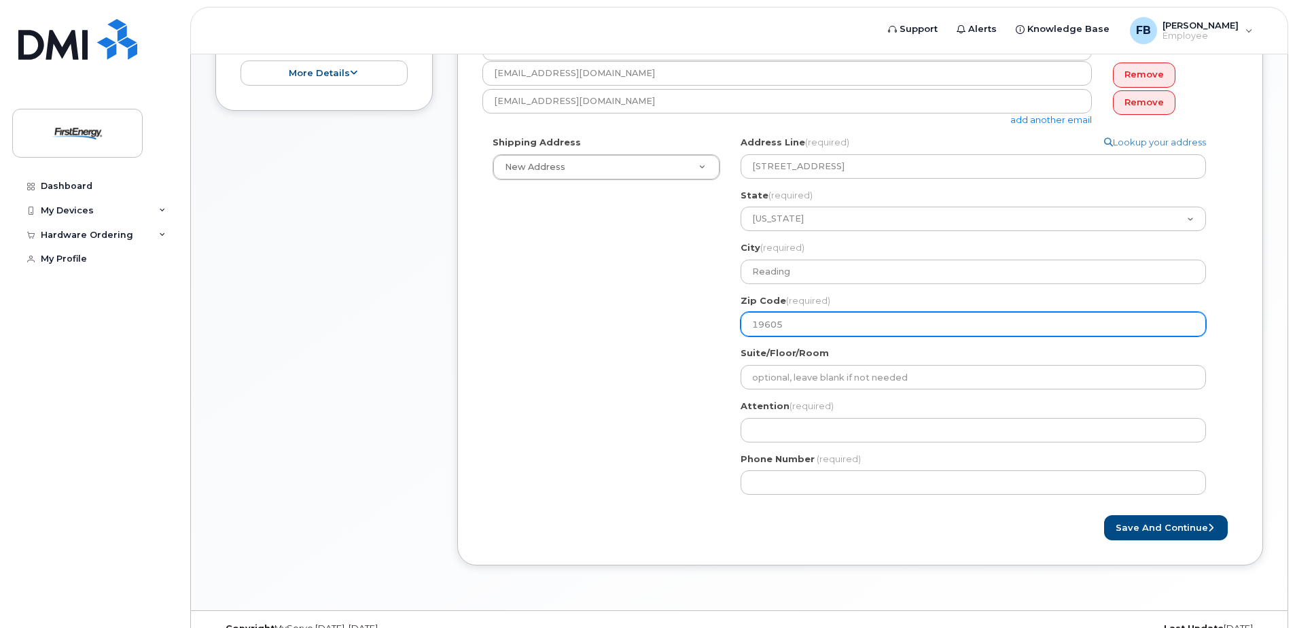
scroll to position [454, 0]
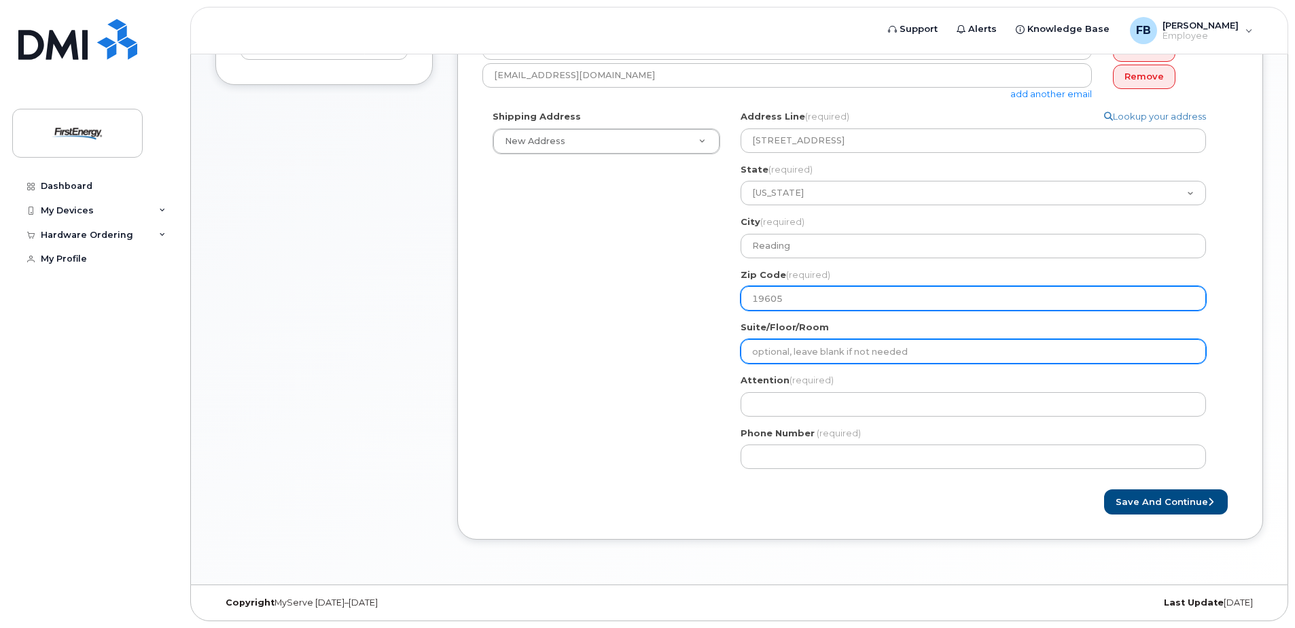
type input "19605"
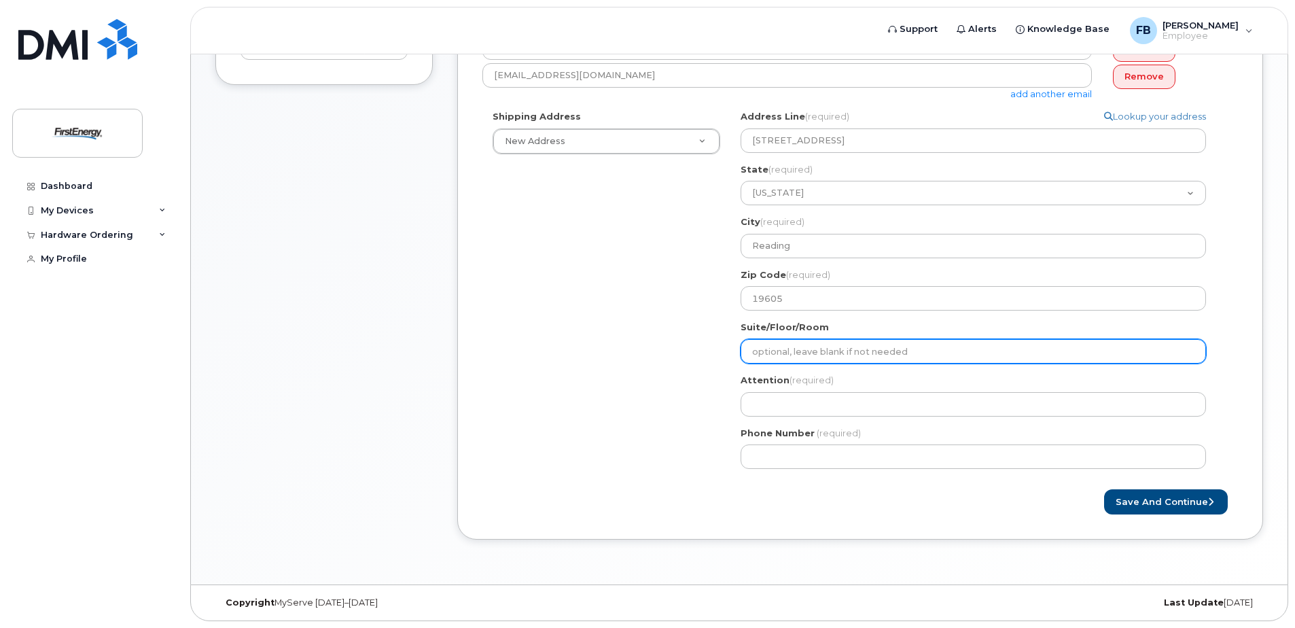
click at [822, 355] on input "Suite/Floor/Room" at bounding box center [972, 351] width 465 height 24
select select
type input "E"
select select
type input "E S"
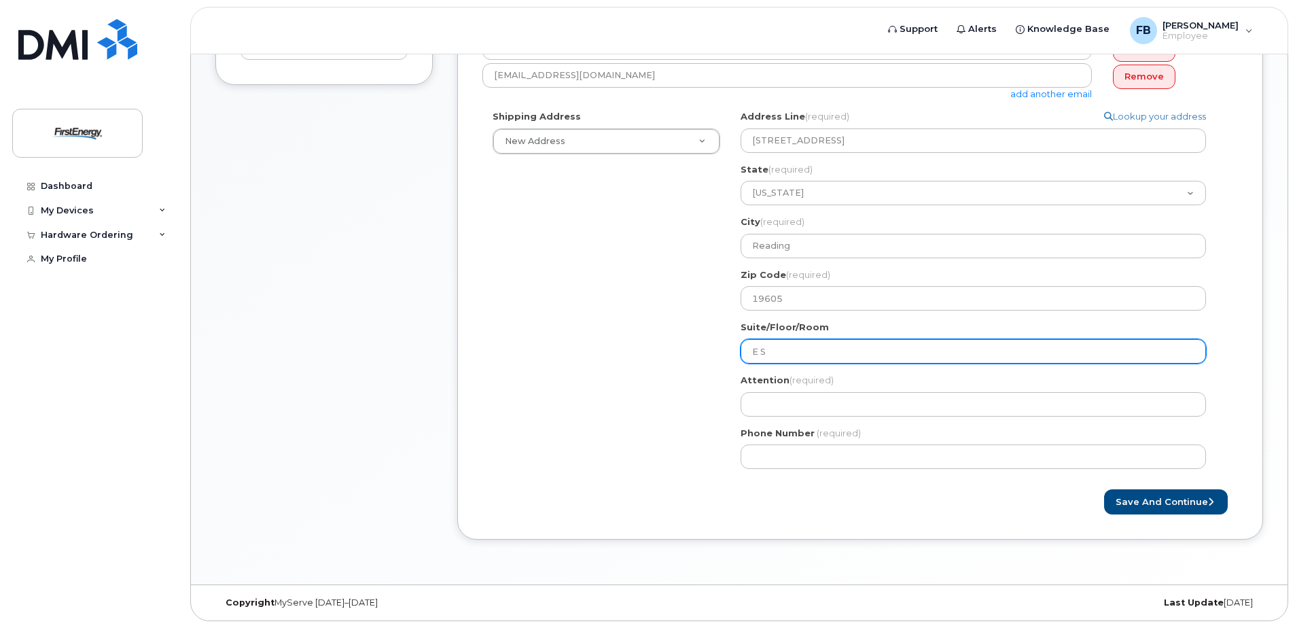
select select
type input "E So"
select select
type input "E Sou"
select select
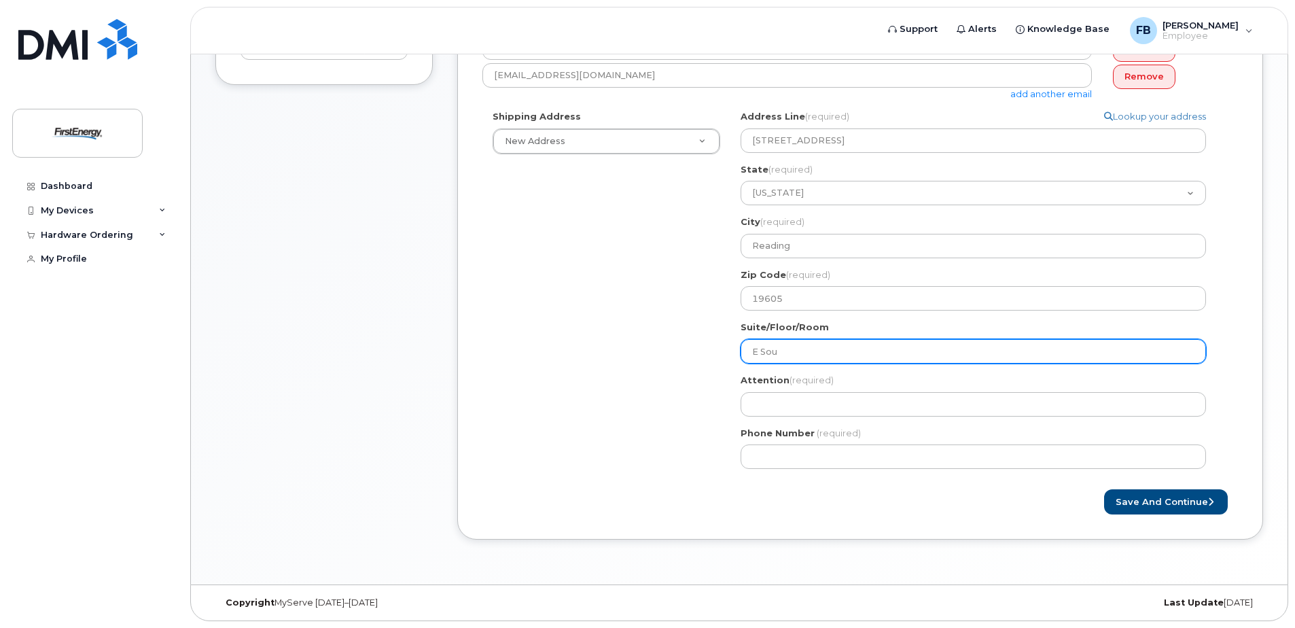
type input "E Sout"
select select
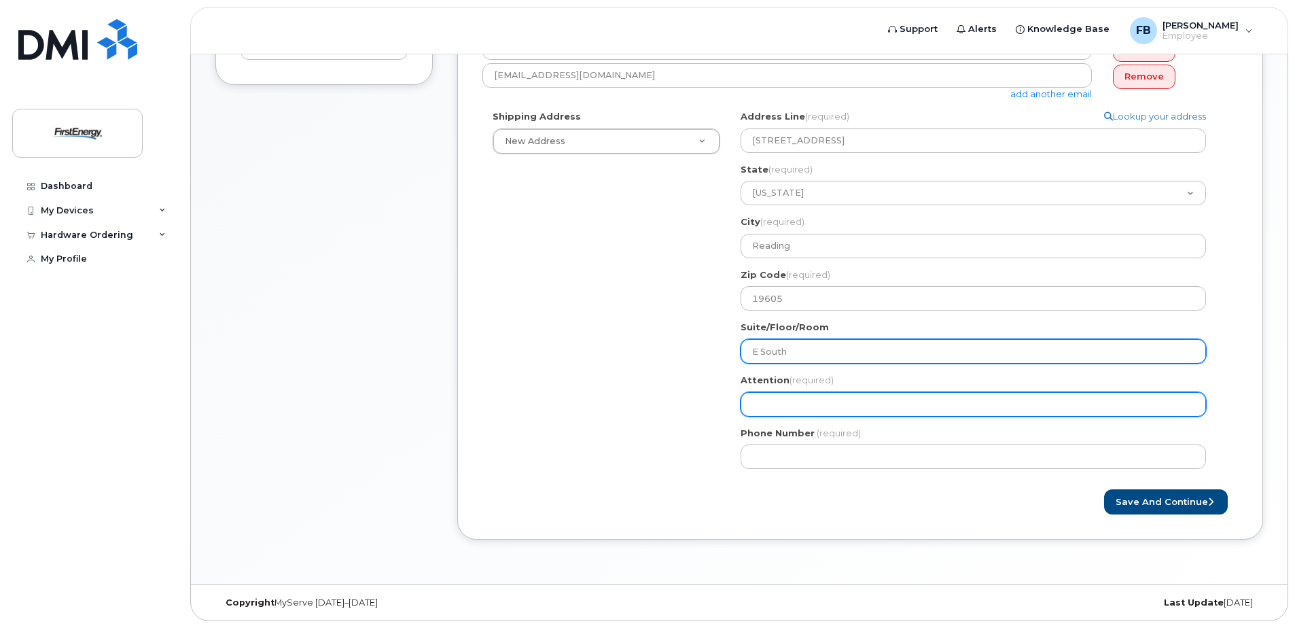
type input "E South"
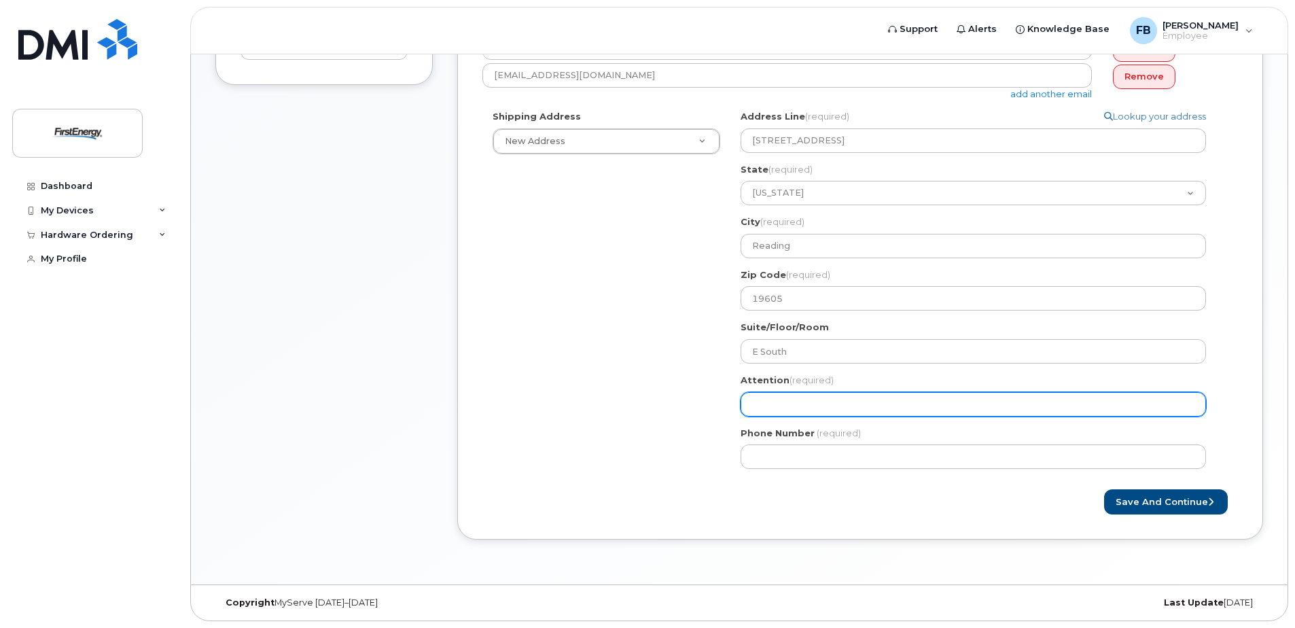
click at [821, 404] on input "Attention (required)" at bounding box center [972, 404] width 465 height 24
select select
type input "L"
select select
type input "Le"
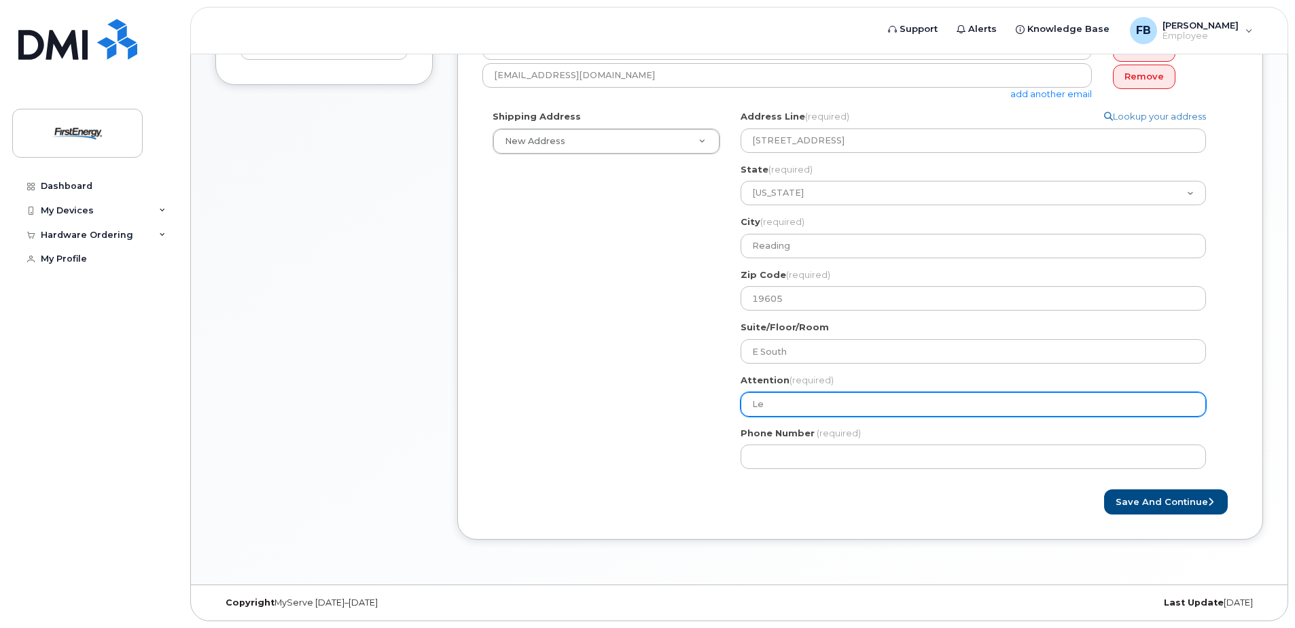
select select
type input "Lev"
select select
type input "Levi"
select select
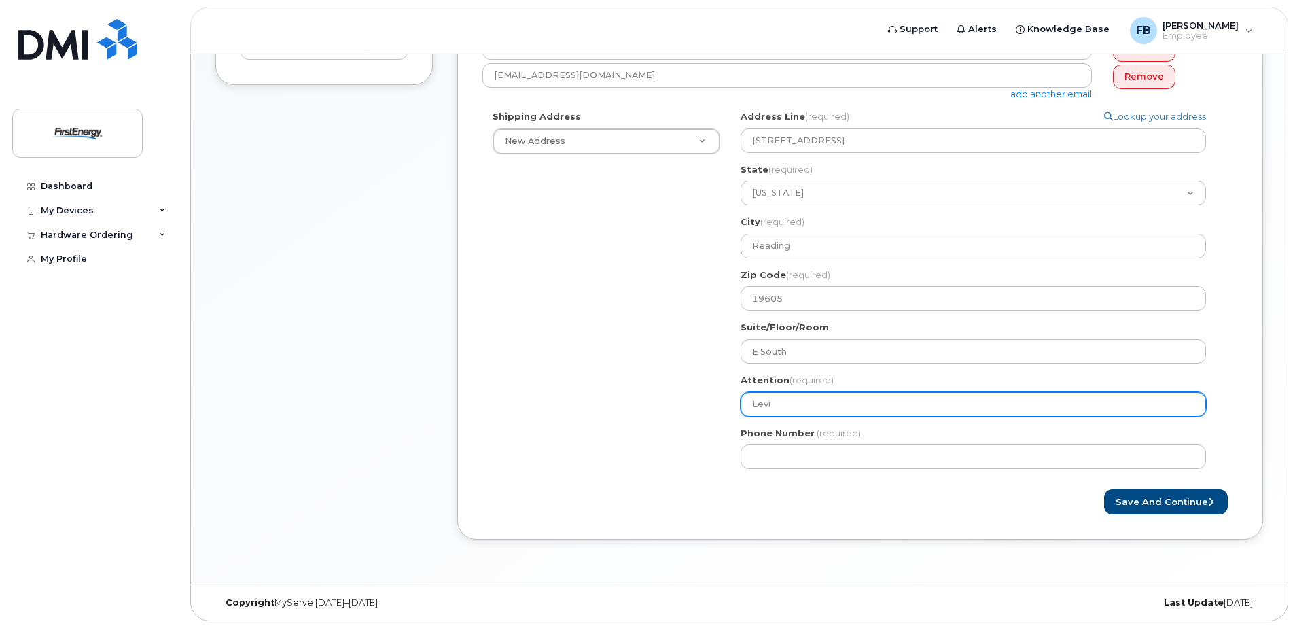
type input "Levi P"
select select
type input "Levi Pr"
select select
type input "Levi Pro"
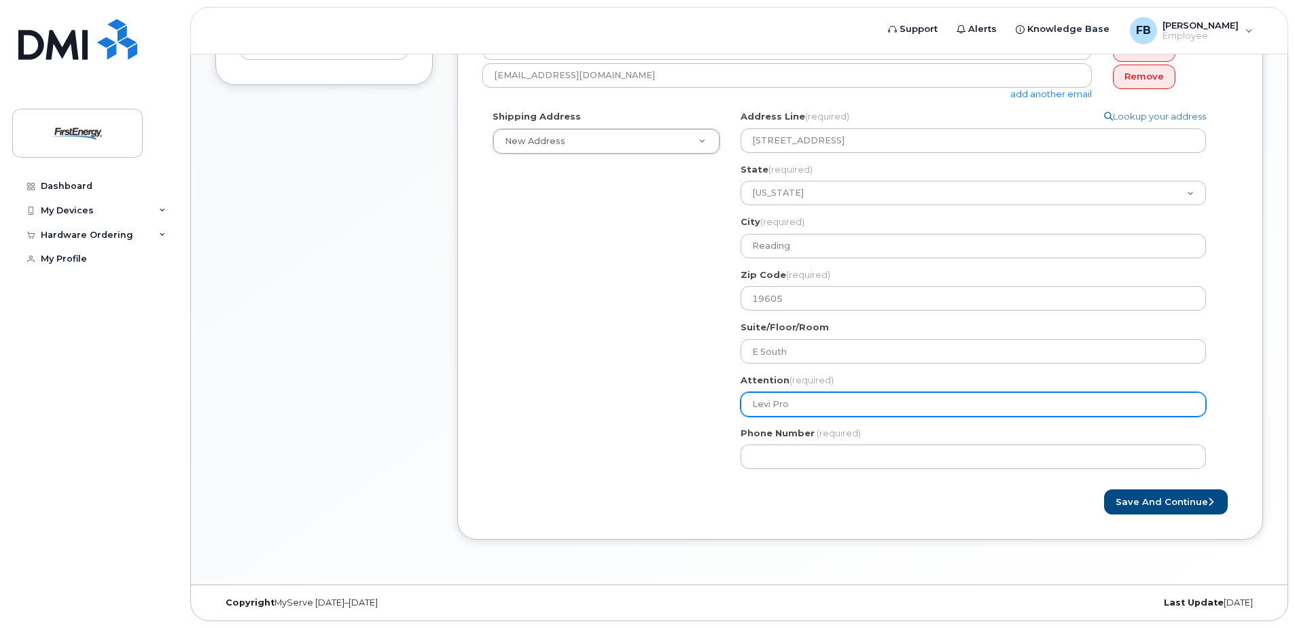
select select
type input "Levi Prop"
select select
type input "Levi Props"
select select
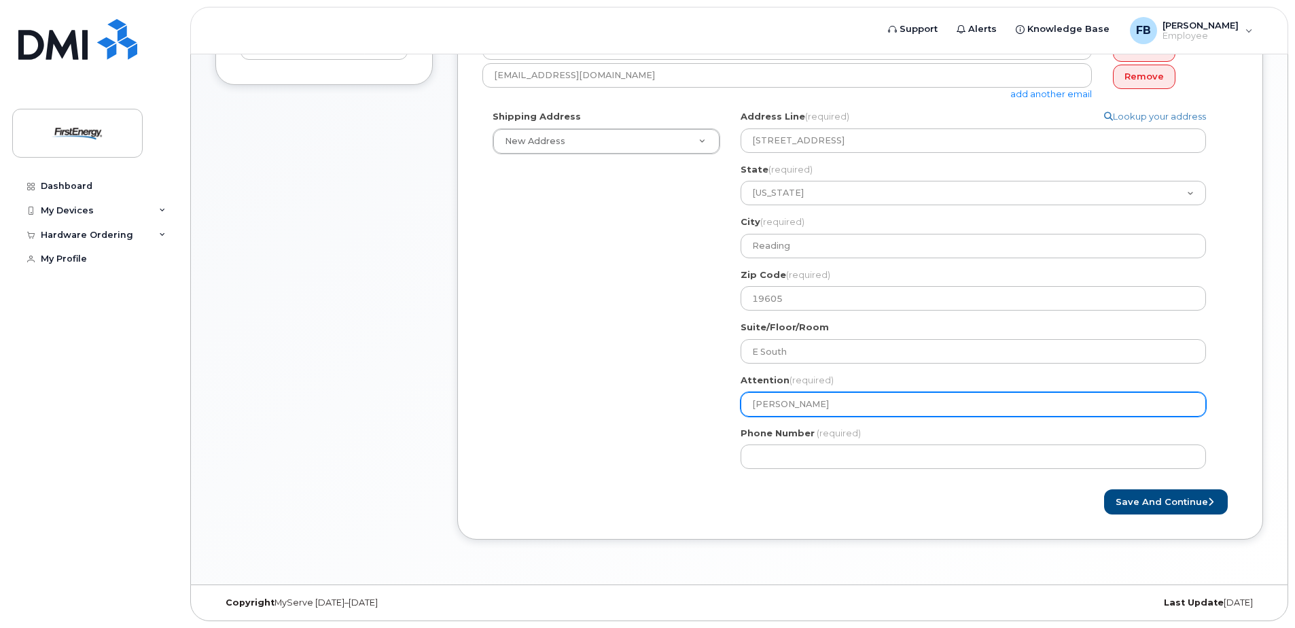
type input "[PERSON_NAME]"
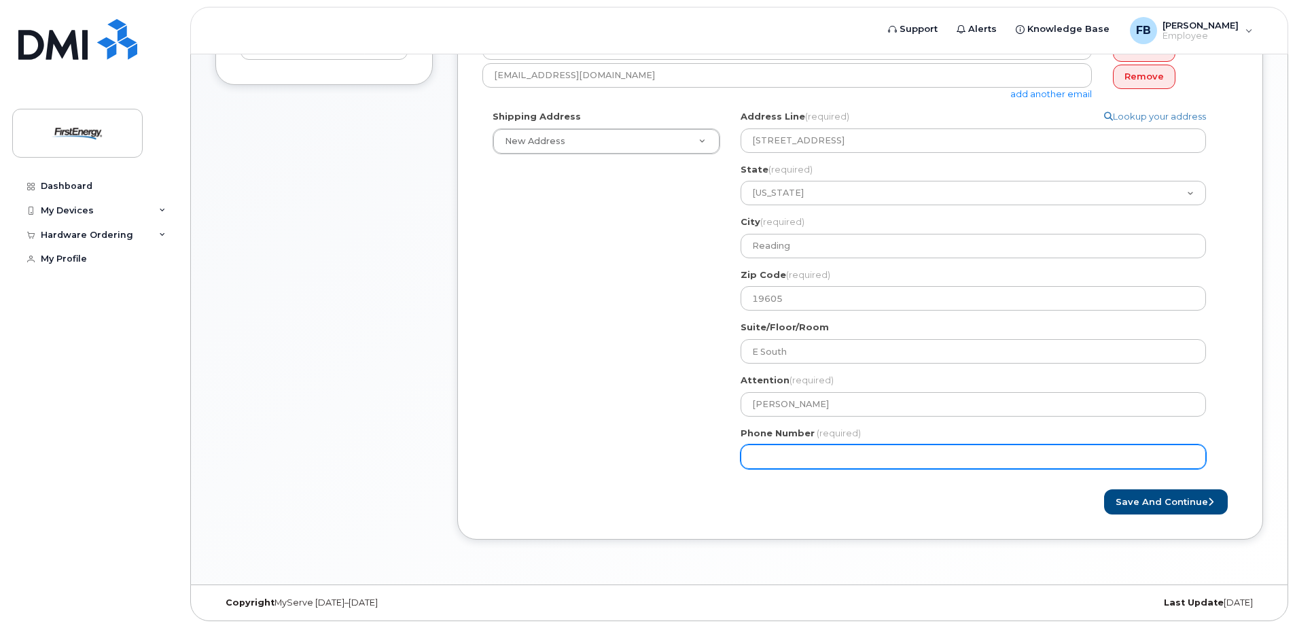
click at [783, 467] on input "Phone Number" at bounding box center [972, 456] width 465 height 24
paste input "6109216883"
select select
type input "6109216883"
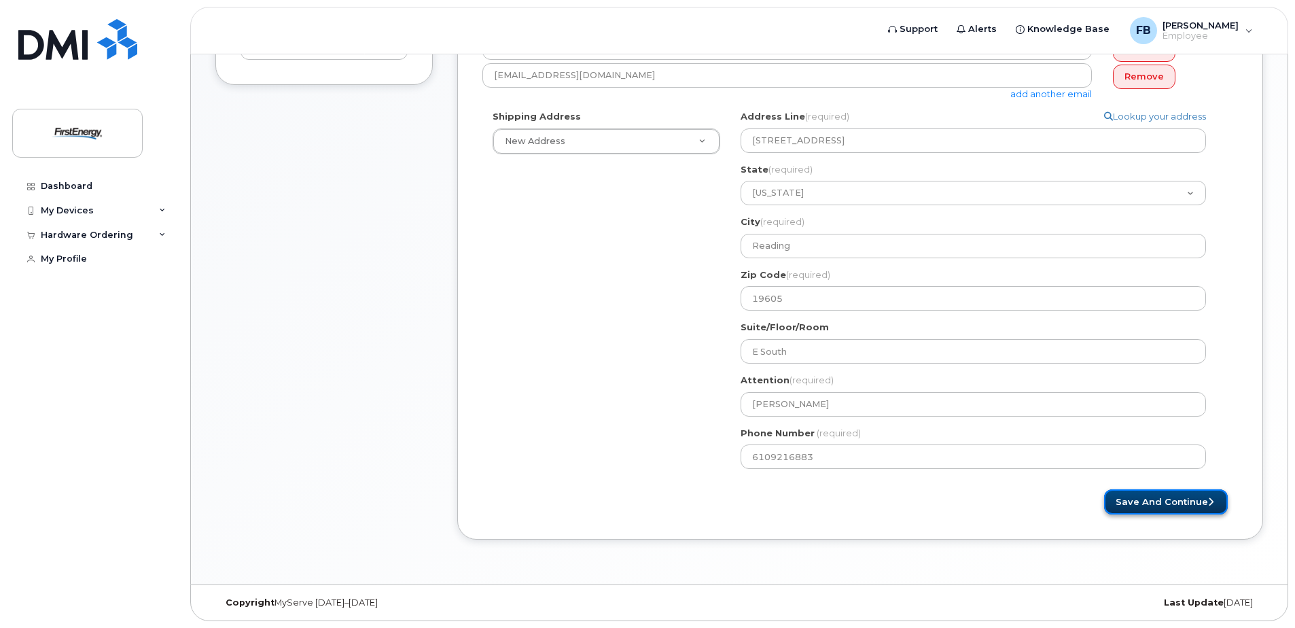
click at [1166, 507] on button "Save and Continue" at bounding box center [1166, 501] width 124 height 25
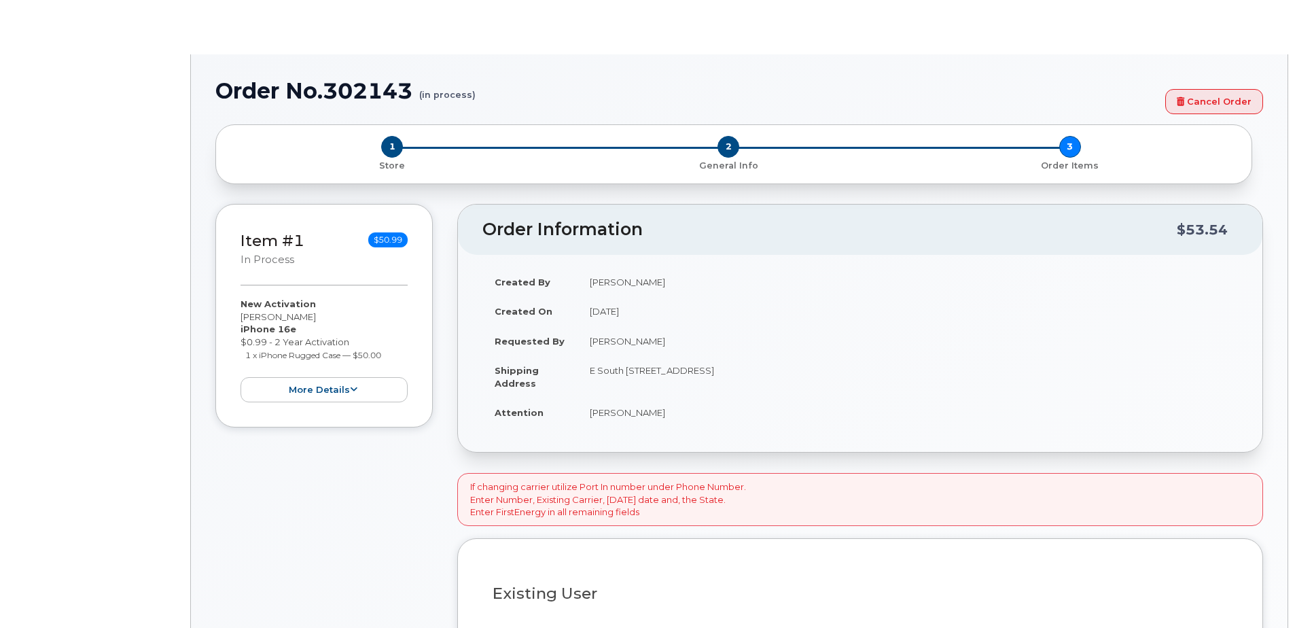
type input "2065514"
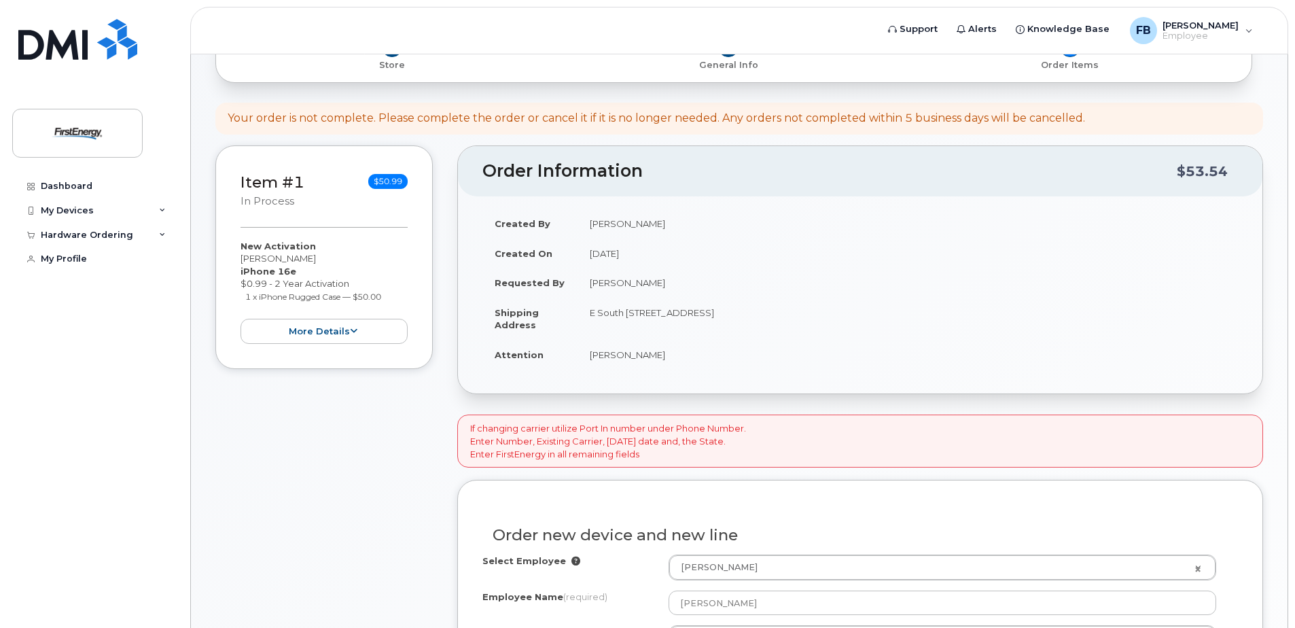
scroll to position [272, 0]
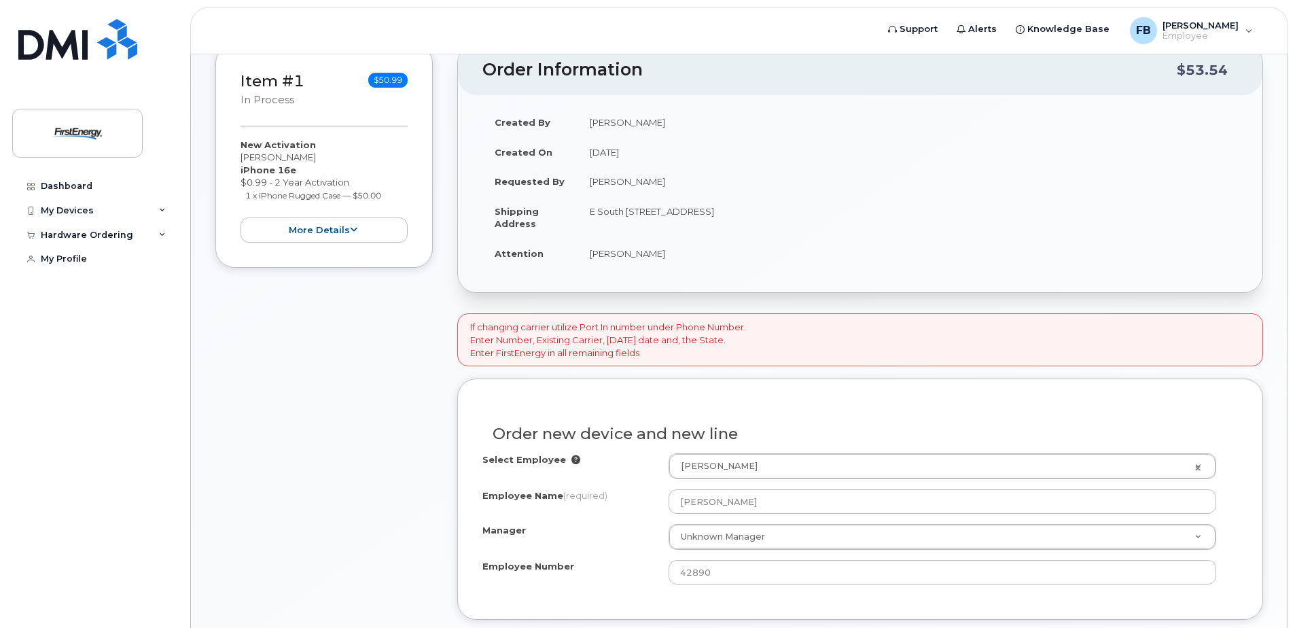
click at [904, 452] on div "Order new device and new line" at bounding box center [859, 429] width 755 height 50
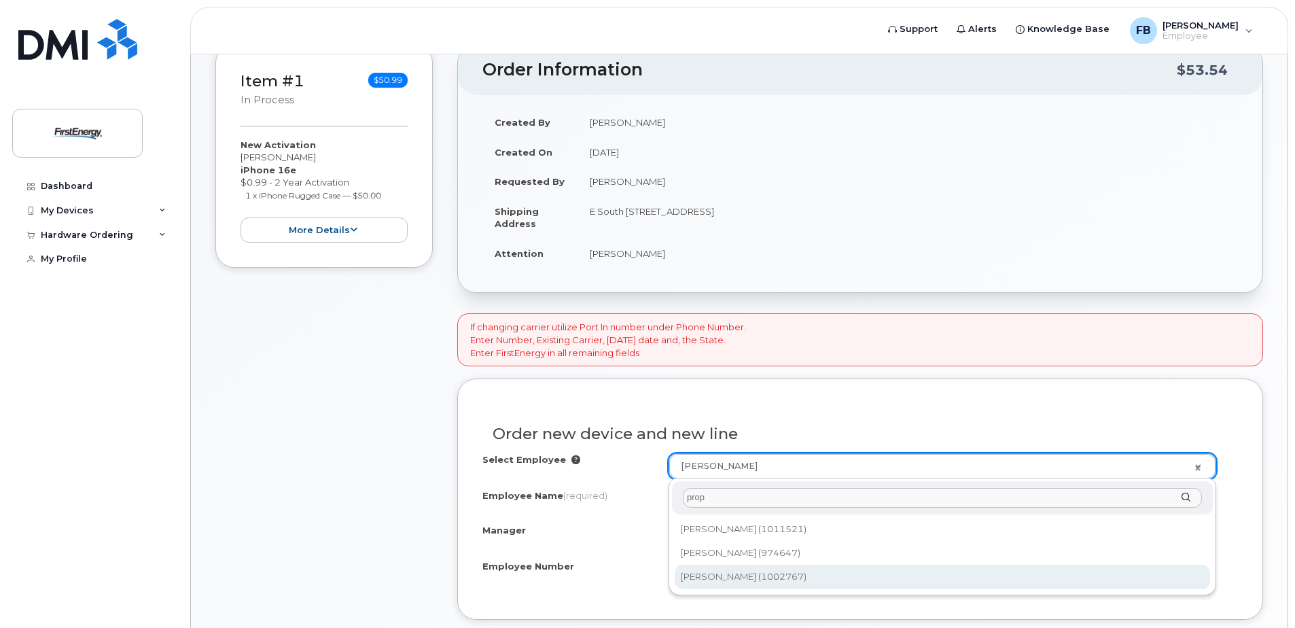
type input "prop"
type input "2068653"
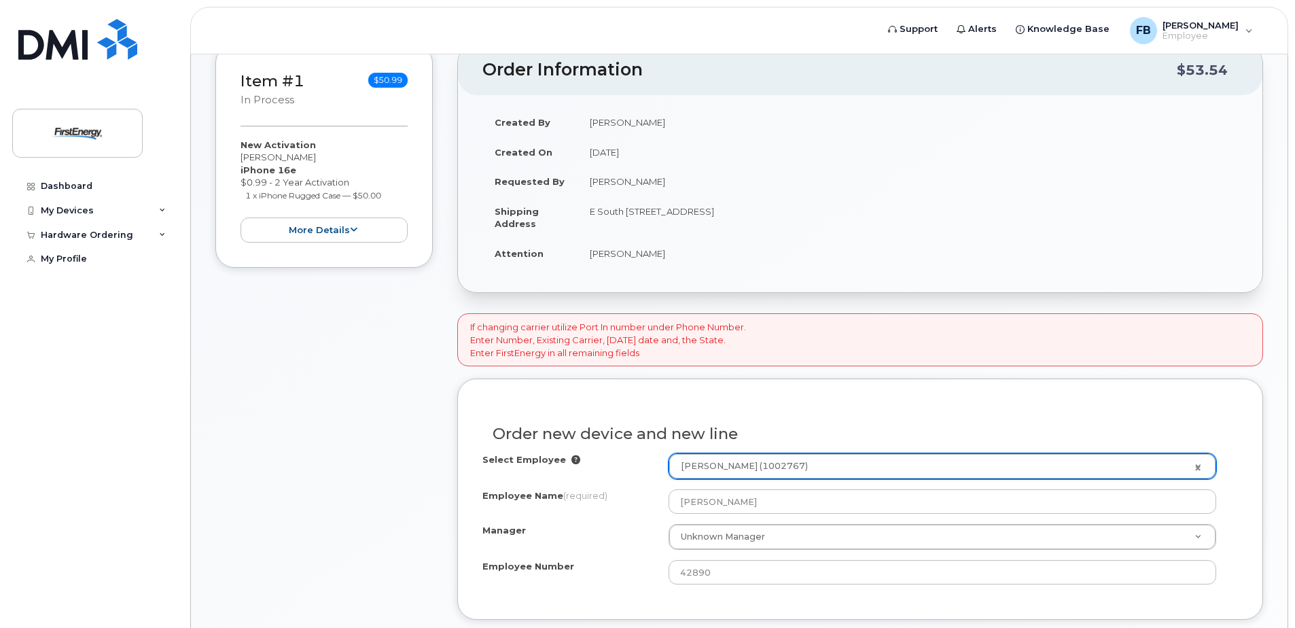
type input "[PERSON_NAME]"
select select "? number:2086198 ?"
type input "1002767"
select select "2086198"
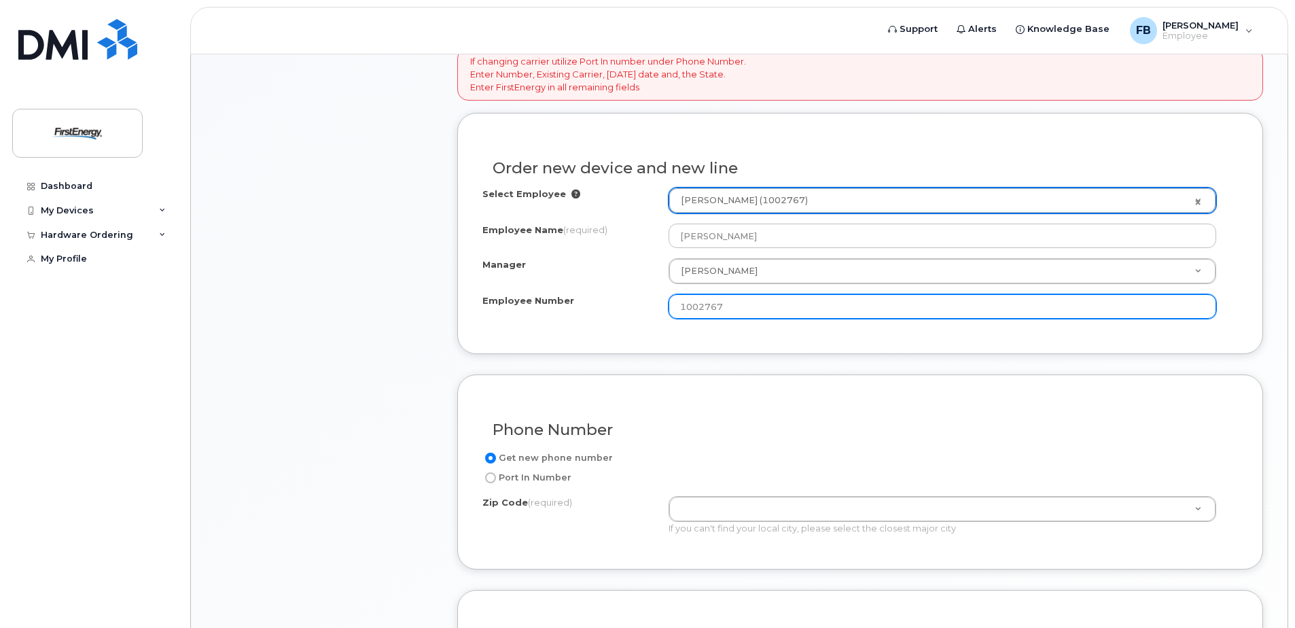
scroll to position [543, 0]
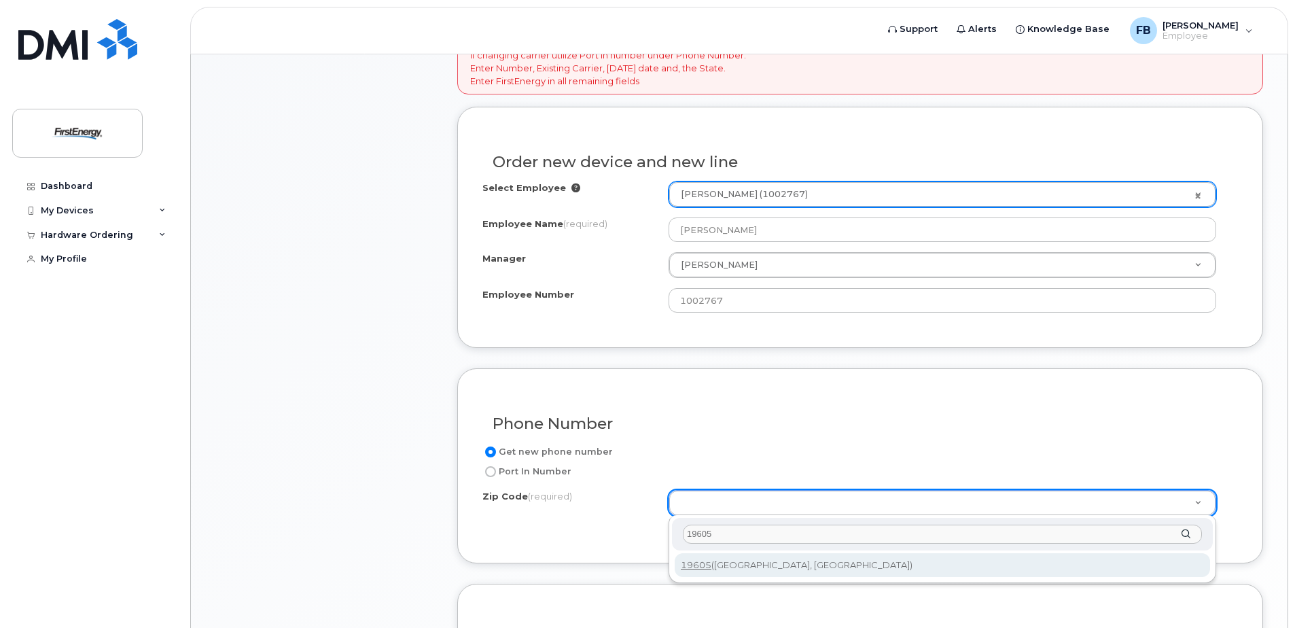
type input "19605"
type input "19605 (Reading, PA)"
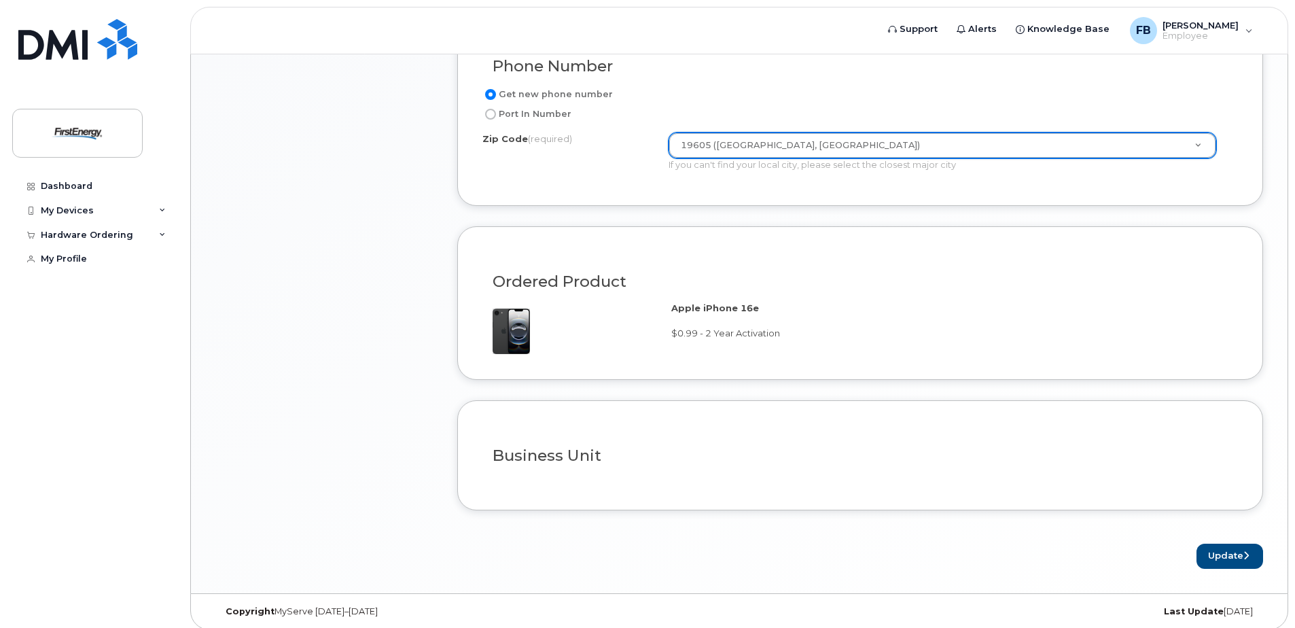
scroll to position [910, 0]
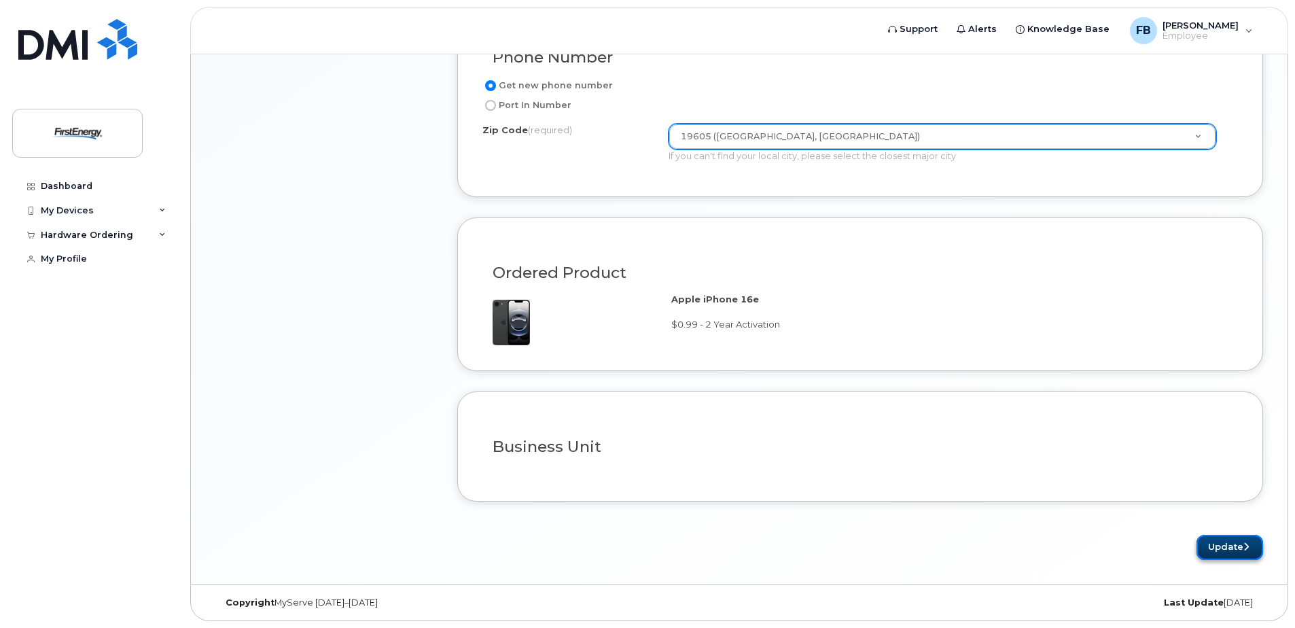
click at [1216, 543] on button "Update" at bounding box center [1229, 547] width 67 height 25
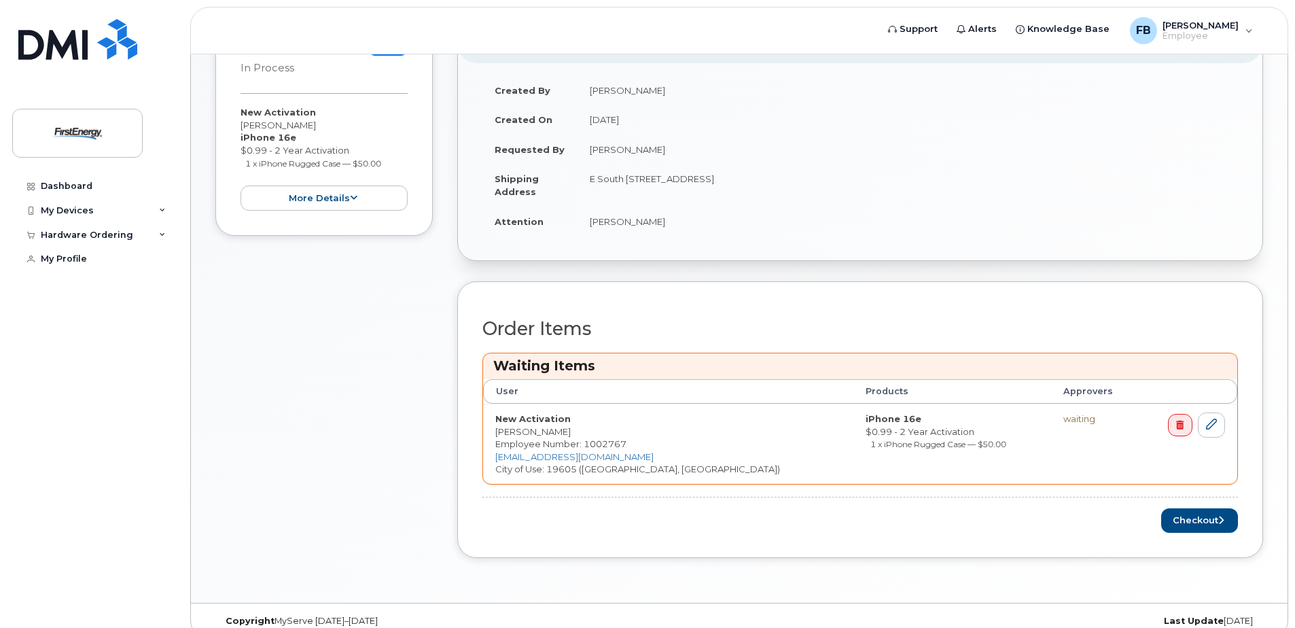
scroll to position [380, 0]
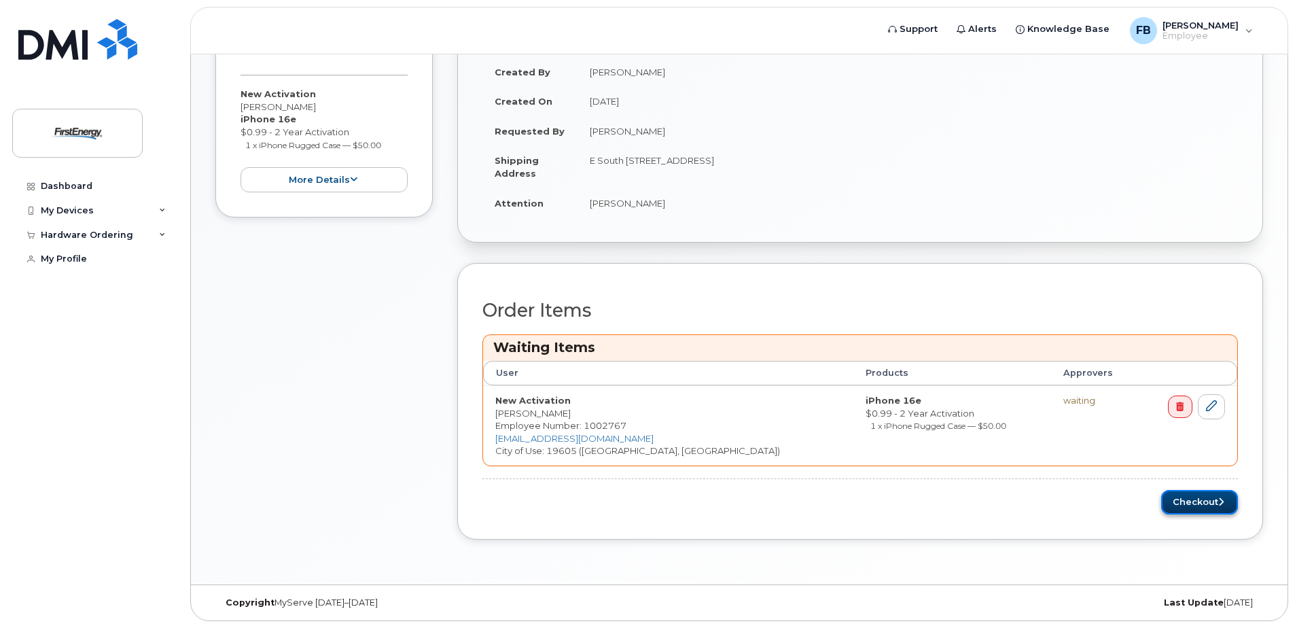
click at [1189, 501] on button "Checkout" at bounding box center [1199, 502] width 77 height 25
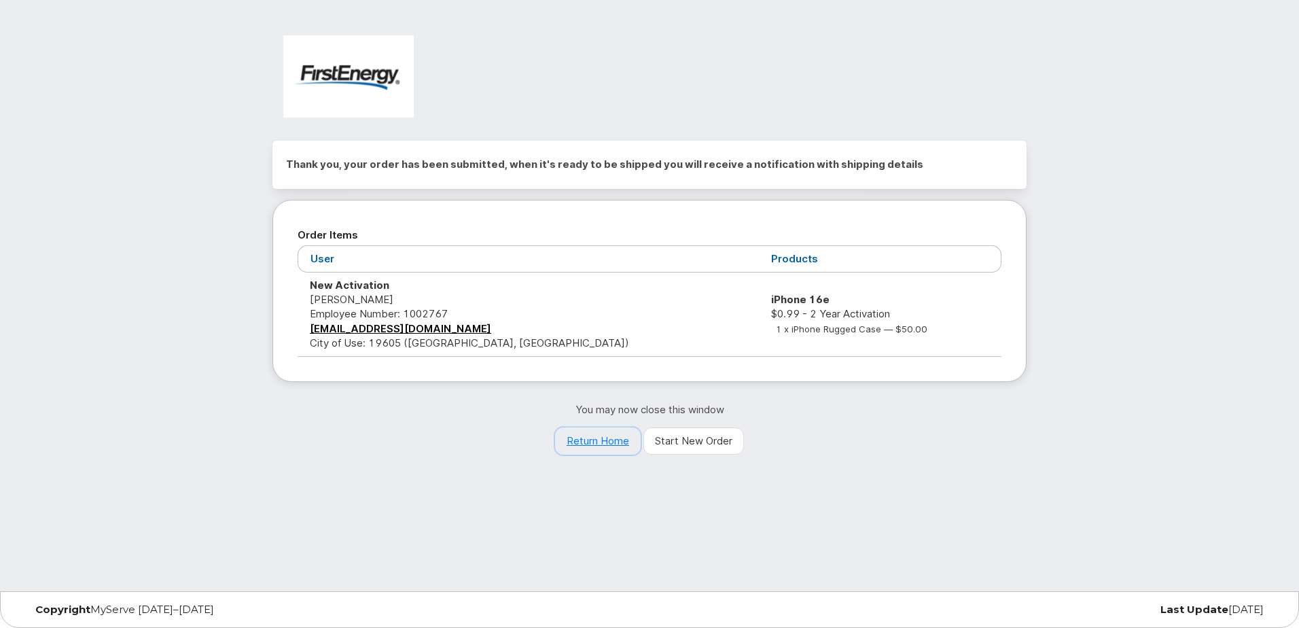
click at [586, 446] on link "Return Home" at bounding box center [598, 440] width 86 height 27
